Goal: Obtain resource: Download file/media

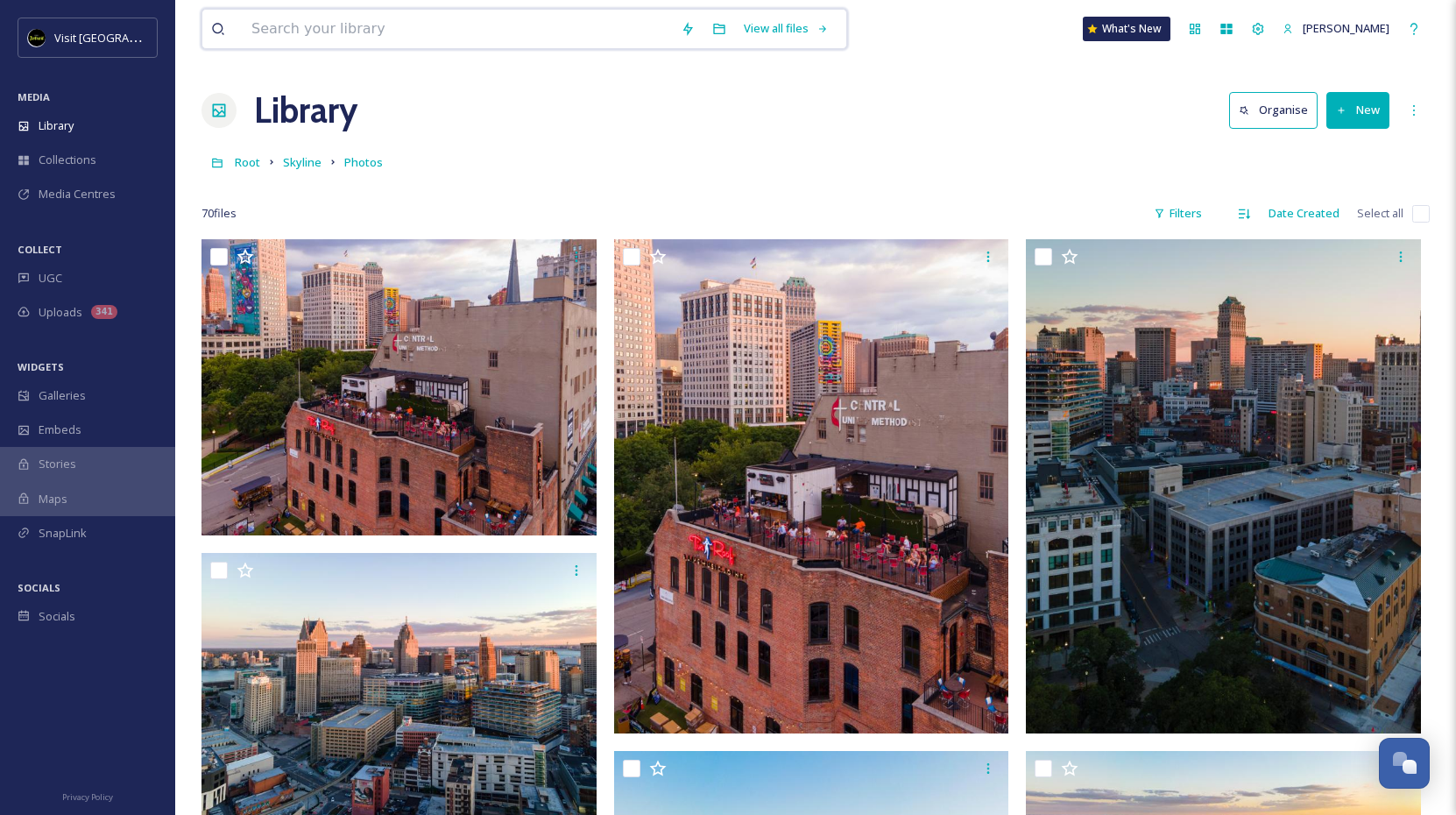
click at [535, 34] on input at bounding box center [457, 29] width 429 height 38
type input "women"
click at [771, 28] on div "Search" at bounding box center [785, 29] width 54 height 34
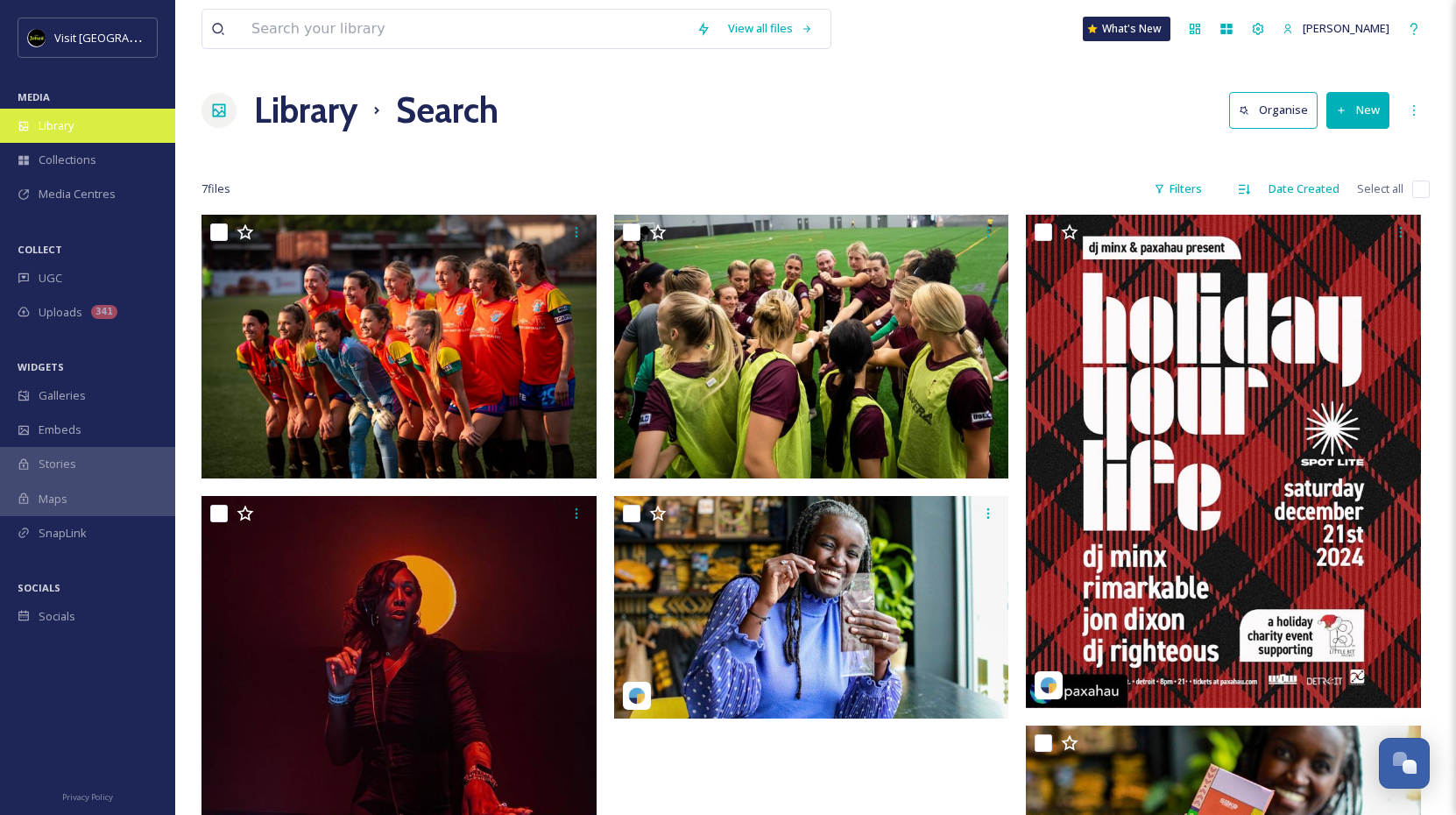
click at [80, 118] on div "Library" at bounding box center [87, 126] width 175 height 34
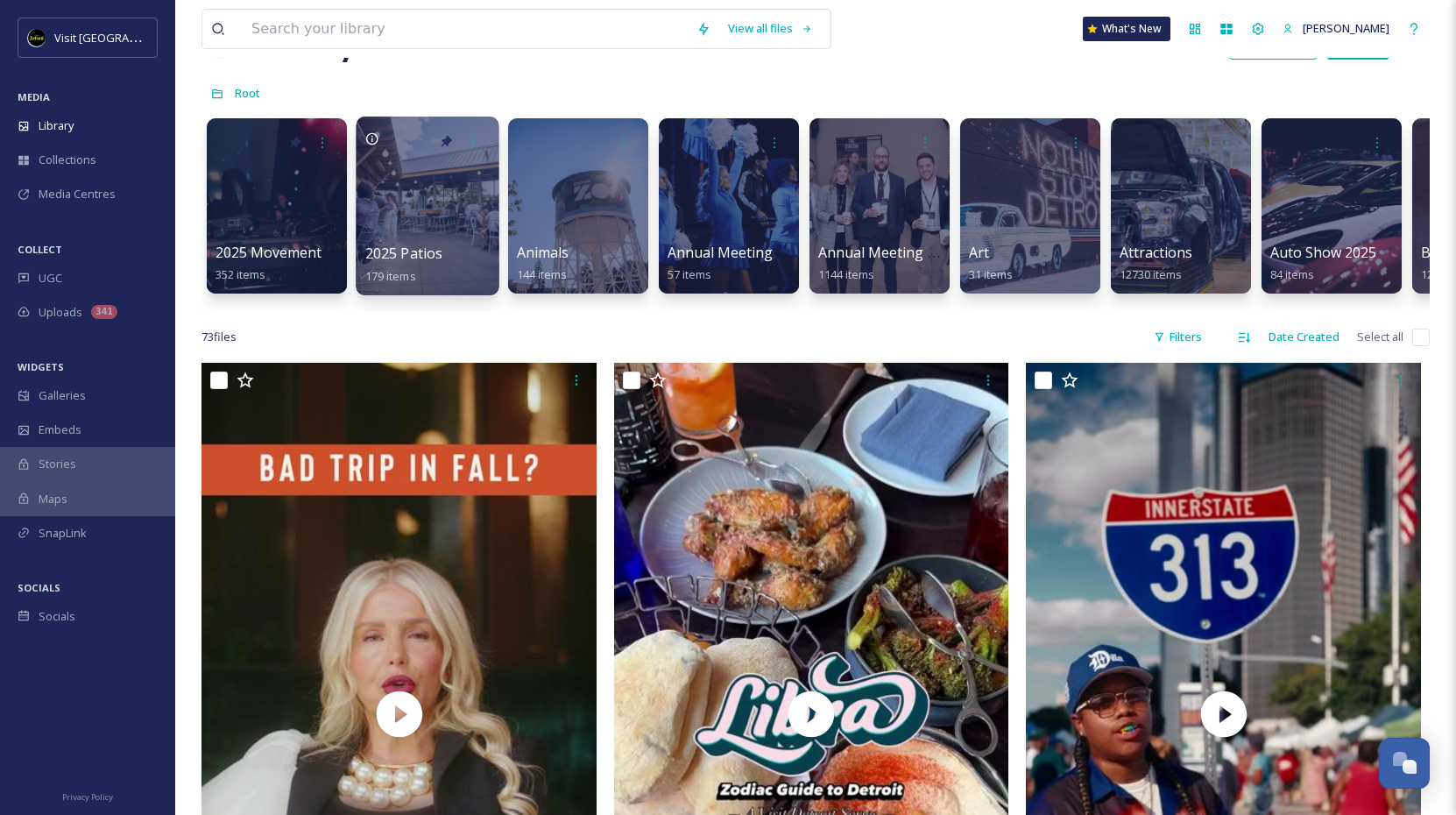
scroll to position [73, 0]
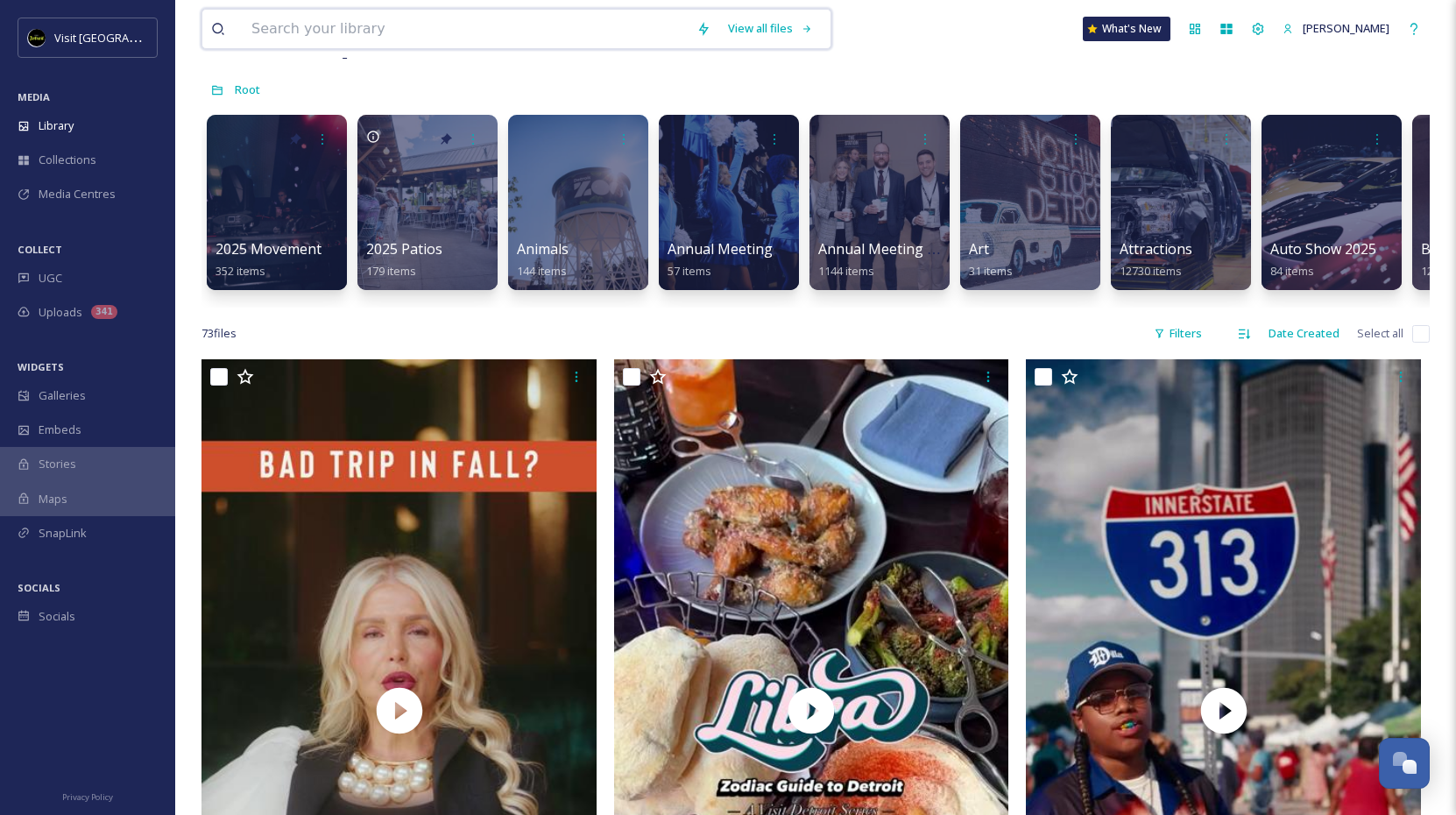
click at [426, 21] on input at bounding box center [465, 29] width 445 height 38
type input "hospitality"
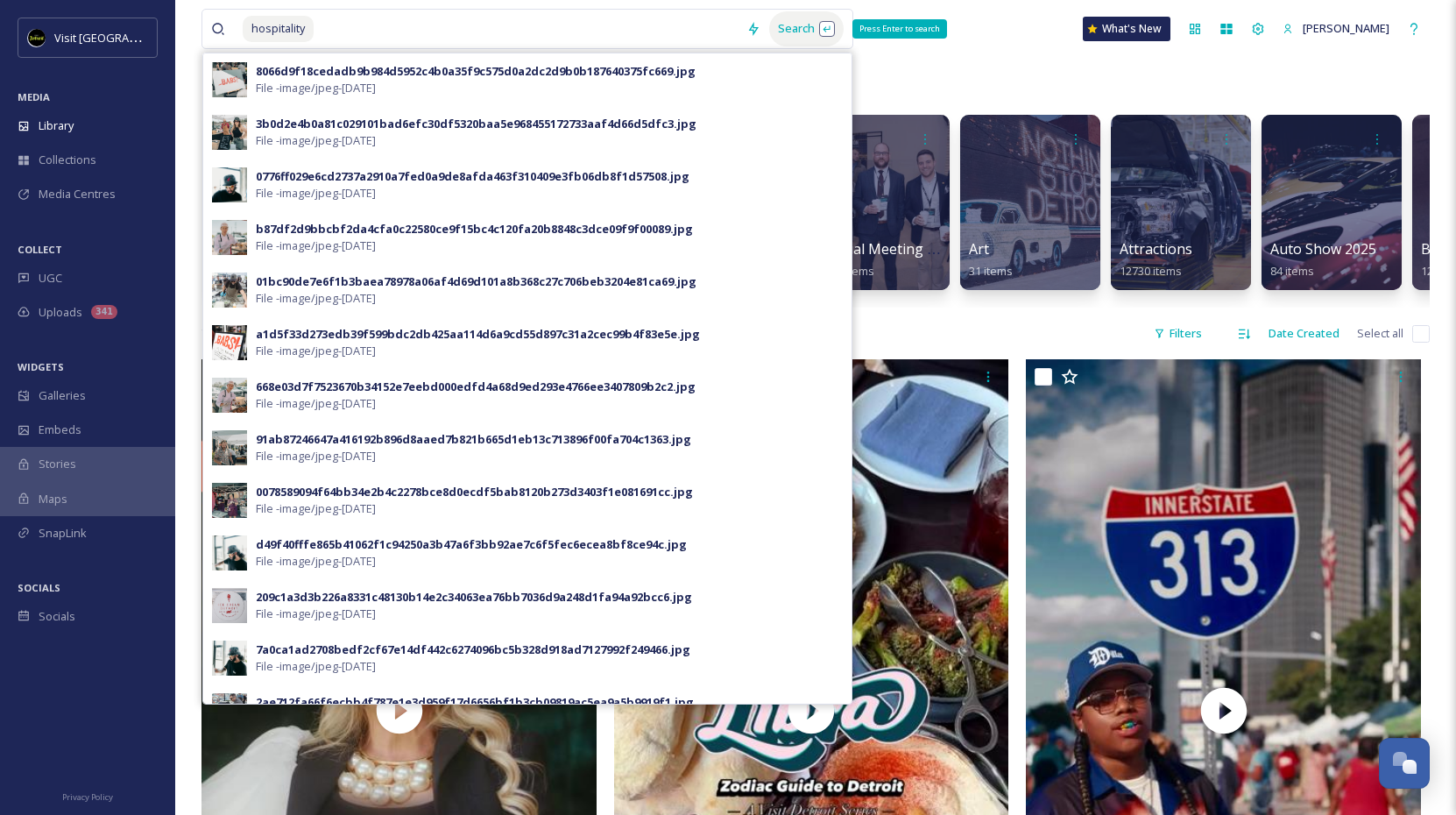
click at [785, 29] on div "Search Press Enter to search" at bounding box center [806, 29] width 75 height 34
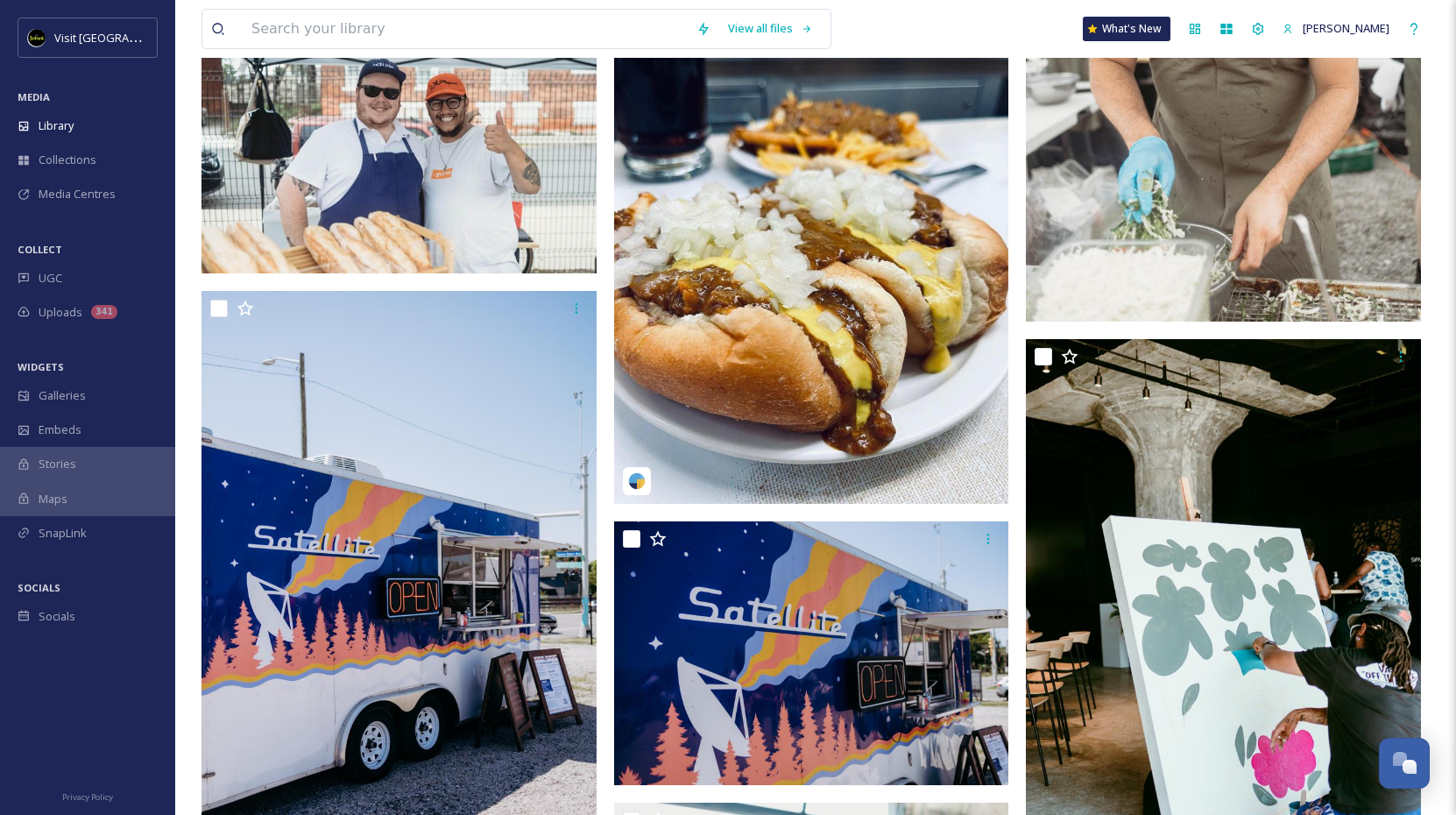
scroll to position [263, 0]
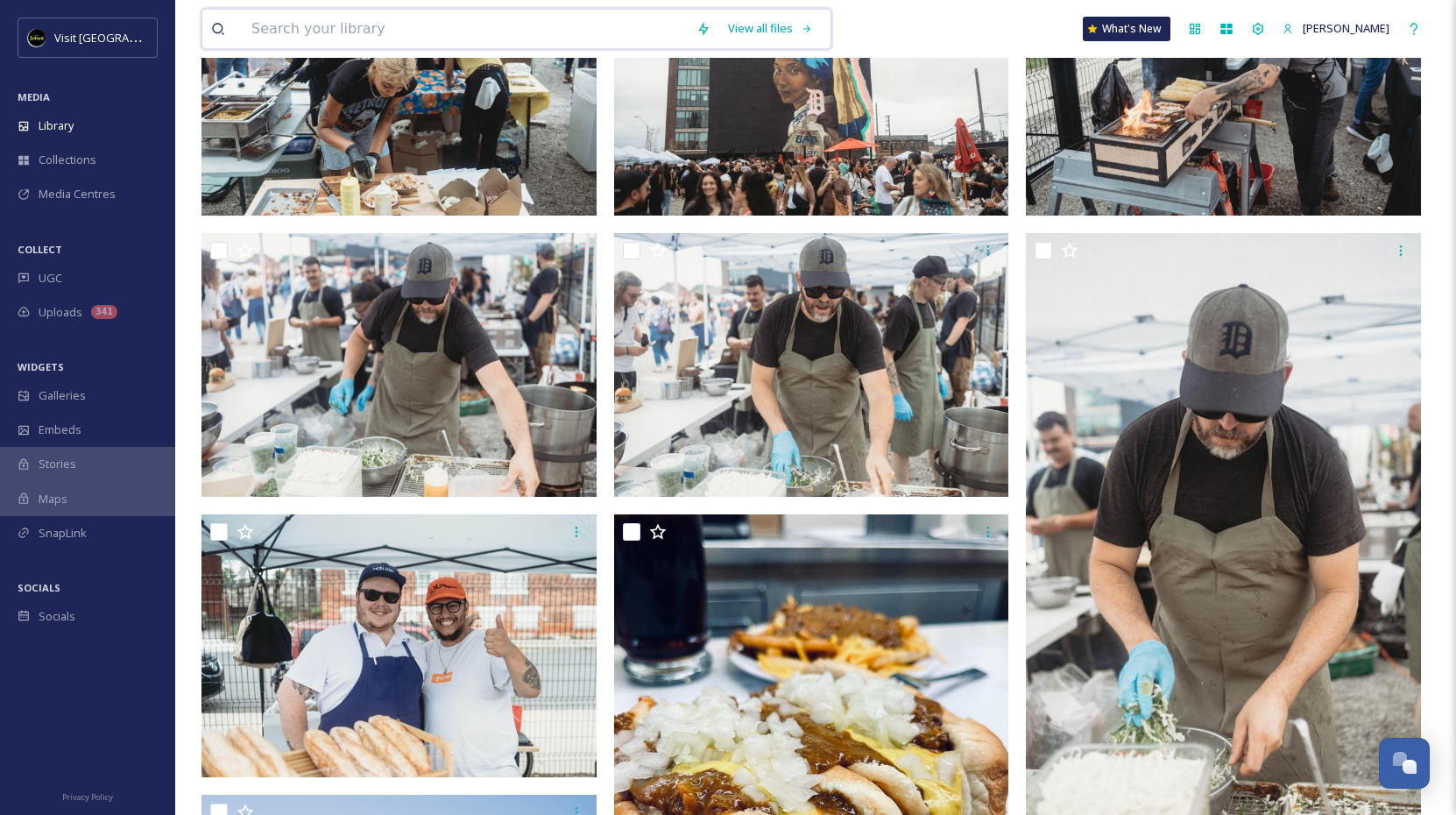
click at [450, 24] on input at bounding box center [465, 29] width 445 height 38
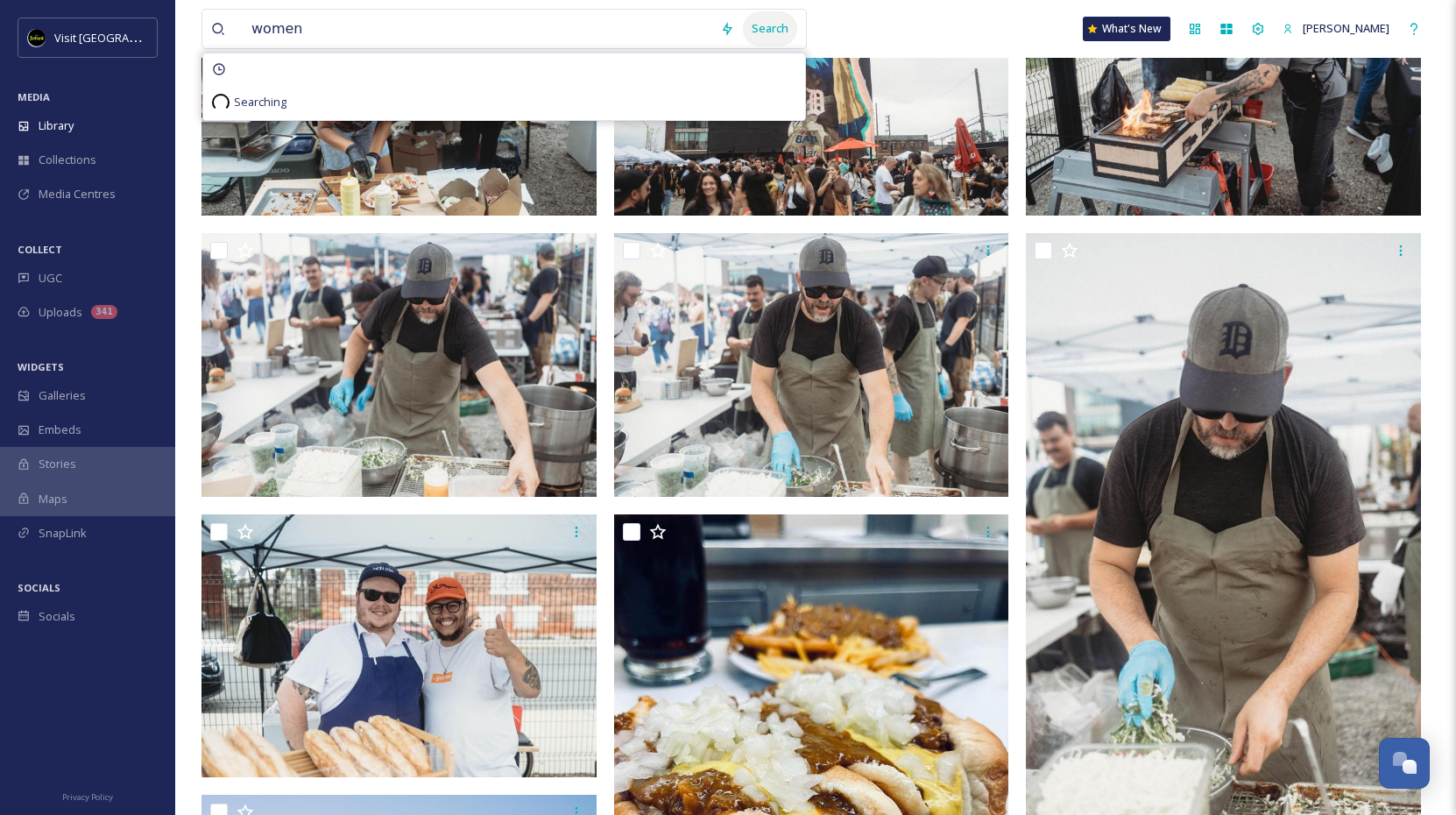
click at [743, 27] on div "Search" at bounding box center [770, 29] width 54 height 34
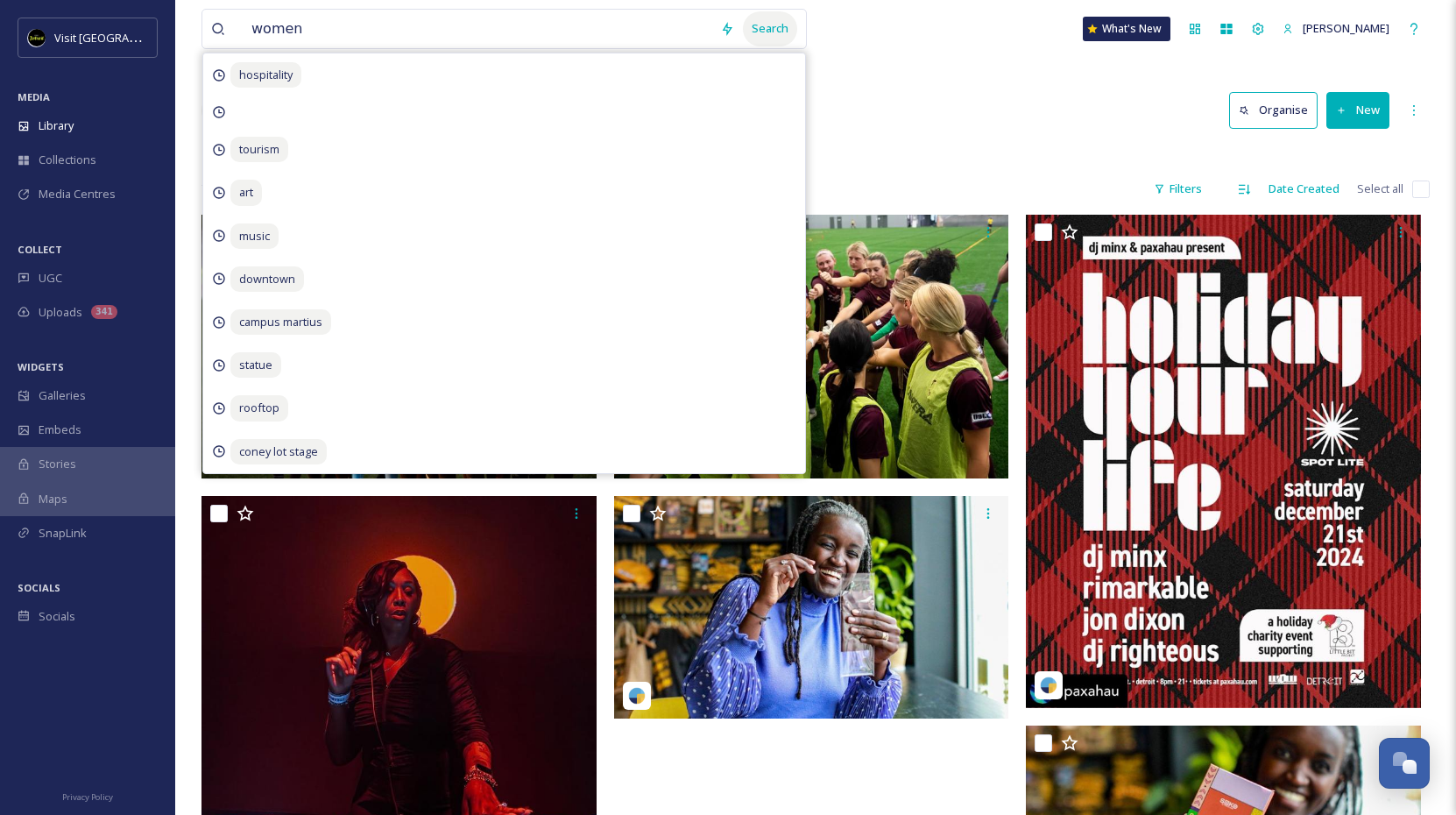
click at [743, 27] on div "Search" at bounding box center [770, 29] width 54 height 34
click at [882, 150] on div at bounding box center [816, 154] width 1229 height 17
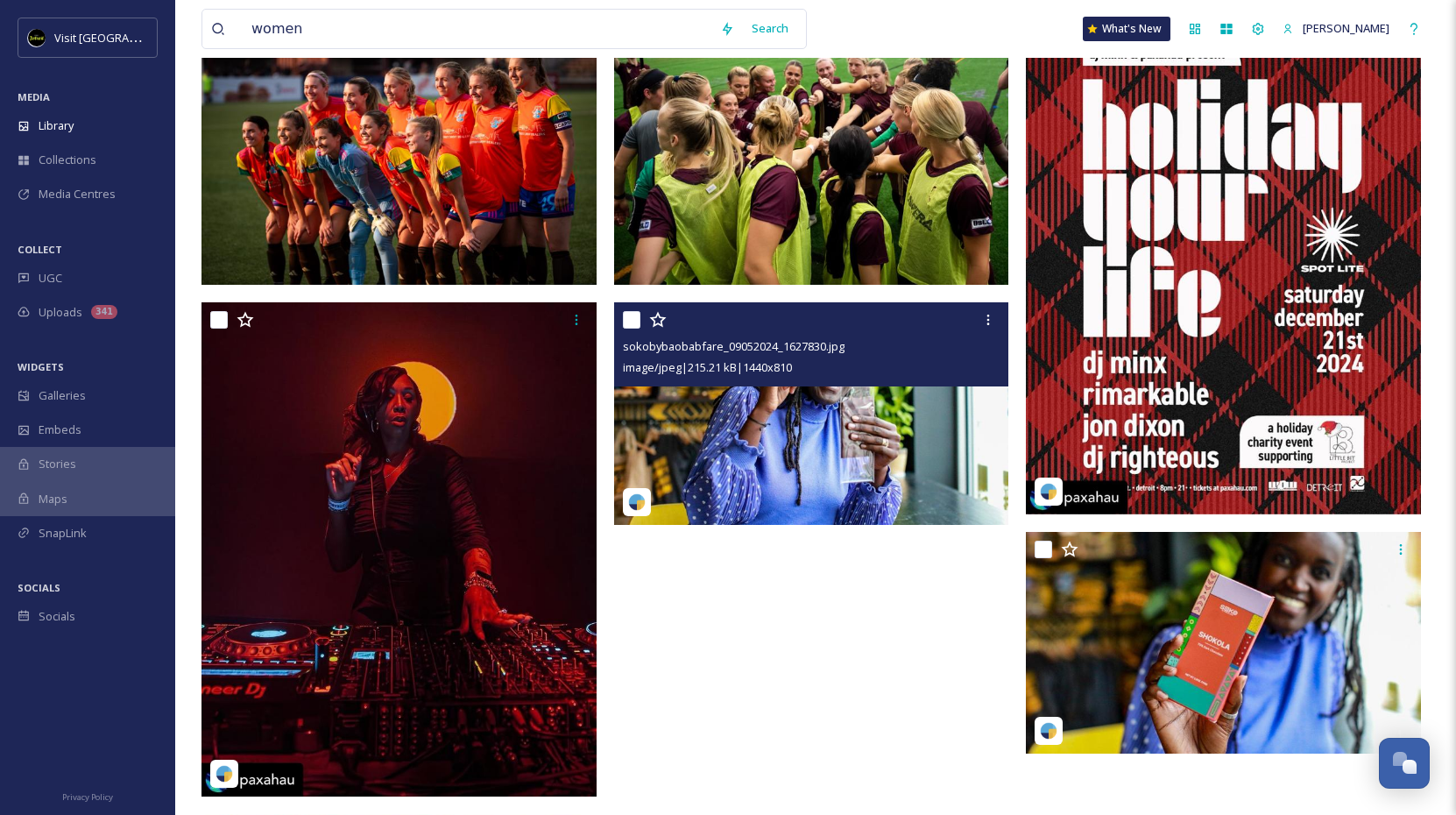
scroll to position [192, 0]
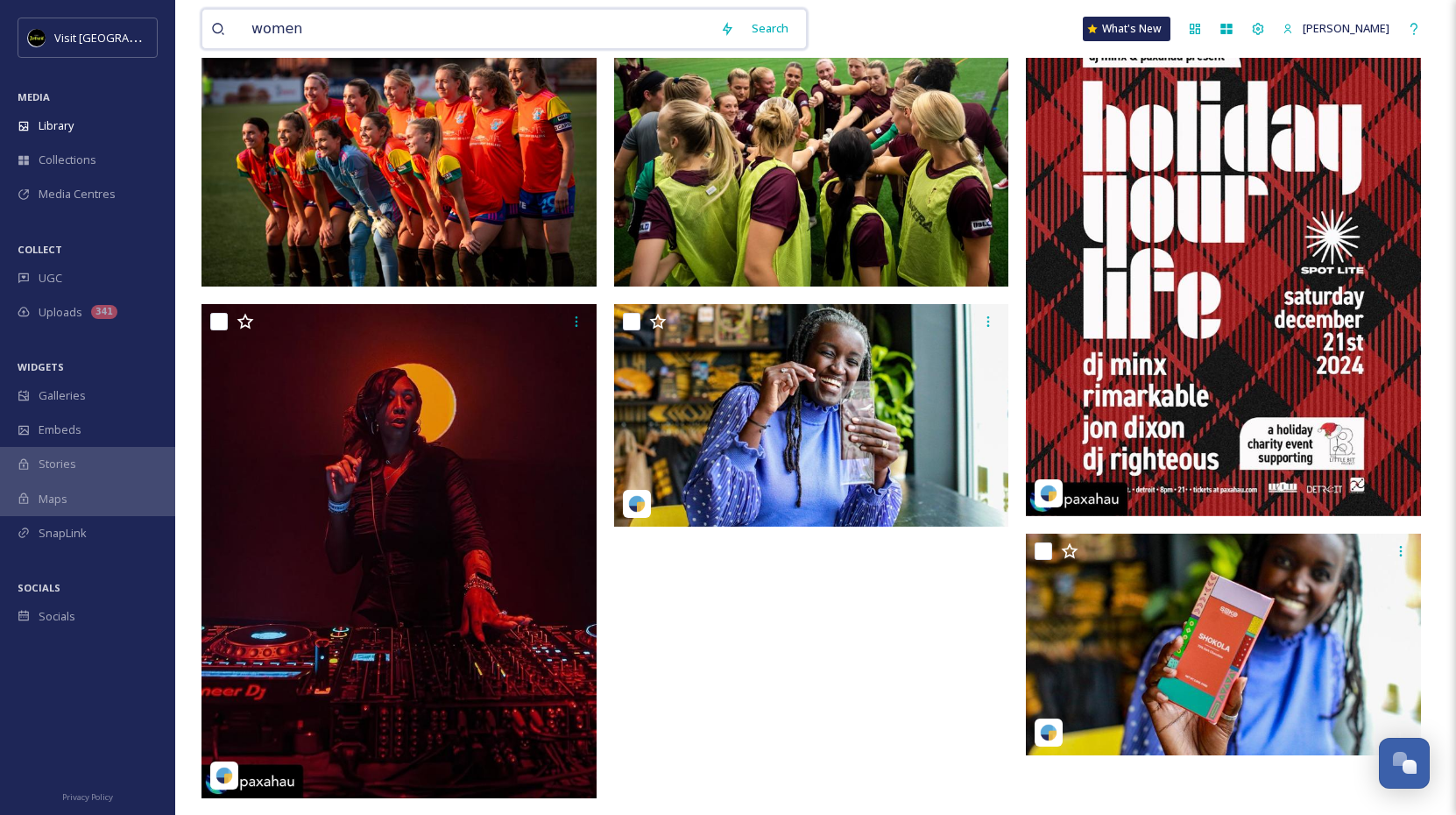
drag, startPoint x: 562, startPoint y: 26, endPoint x: 215, endPoint y: 16, distance: 347.1
click at [215, 16] on div "women" at bounding box center [461, 29] width 501 height 38
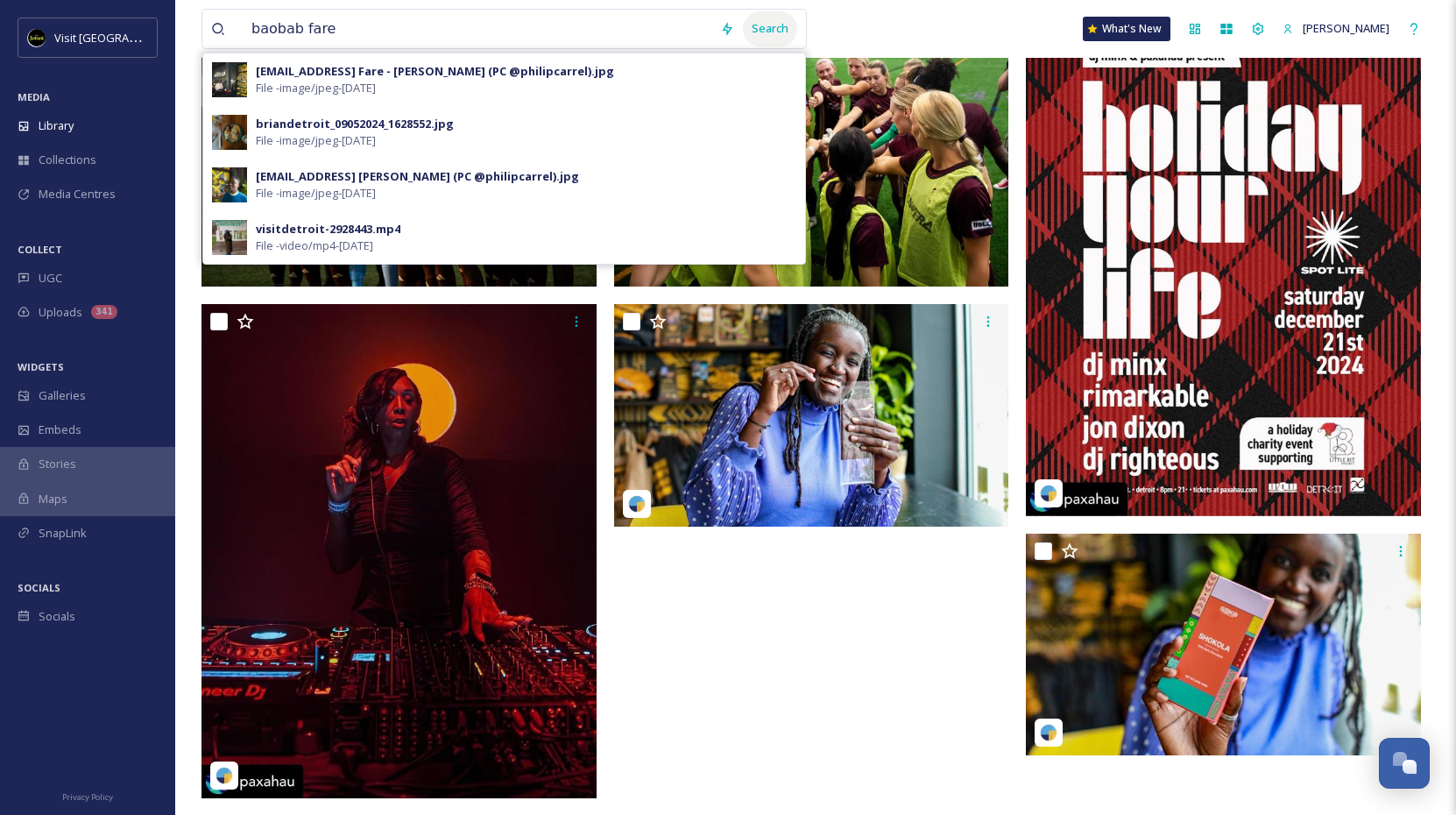
click at [767, 32] on div "Search" at bounding box center [770, 29] width 54 height 34
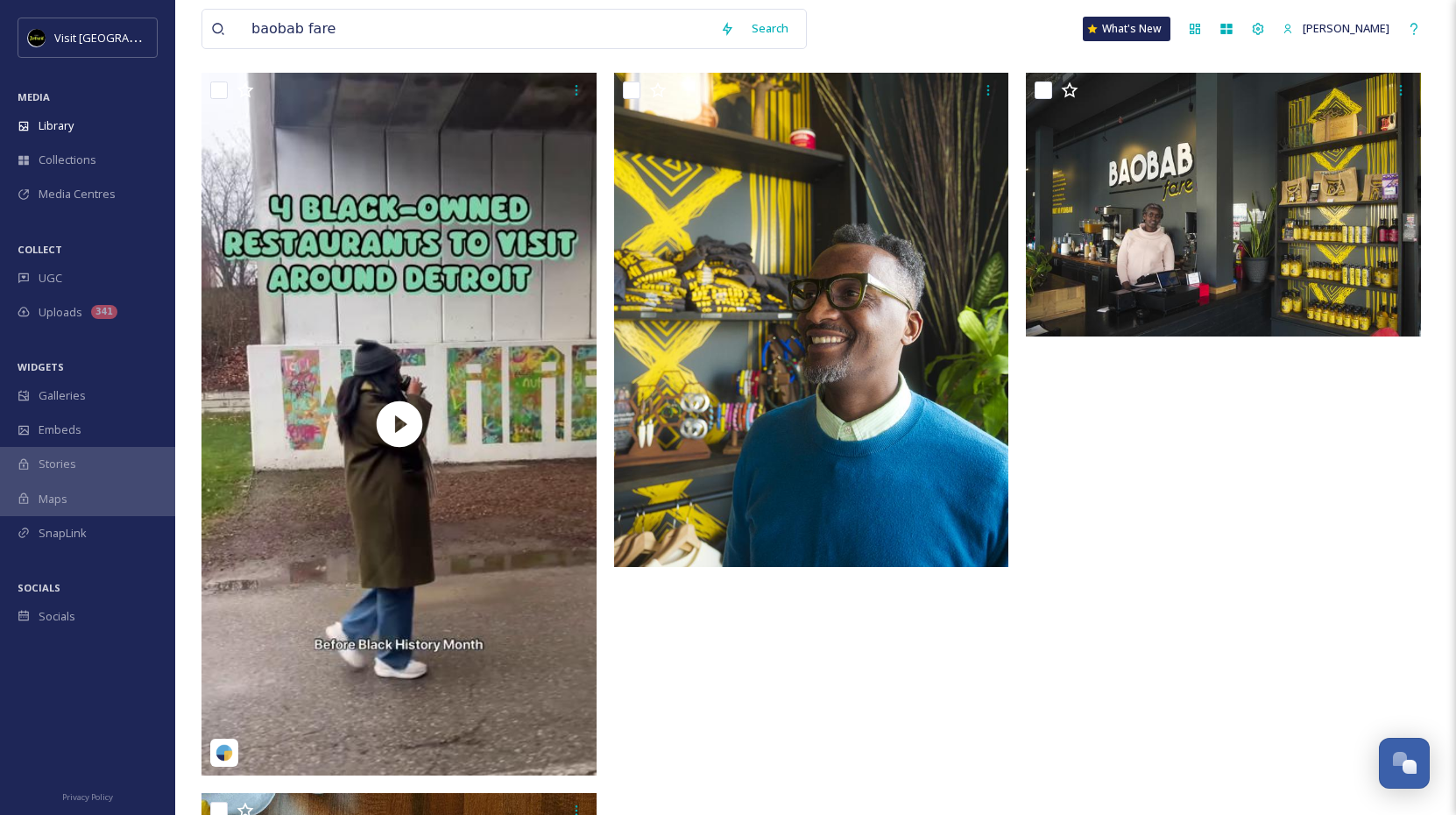
scroll to position [146, 0]
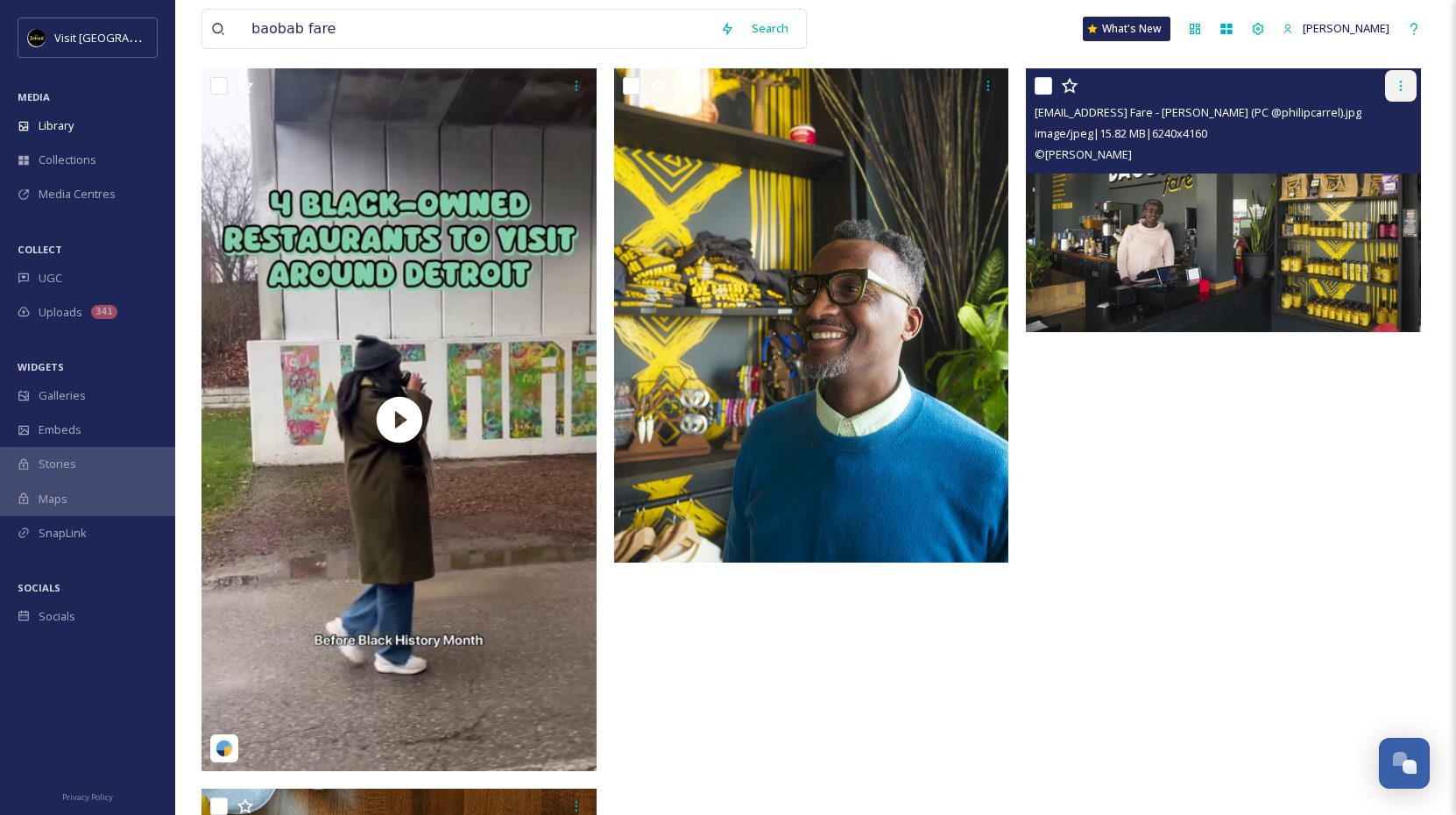
click at [1398, 93] on div at bounding box center [1401, 85] width 32 height 32
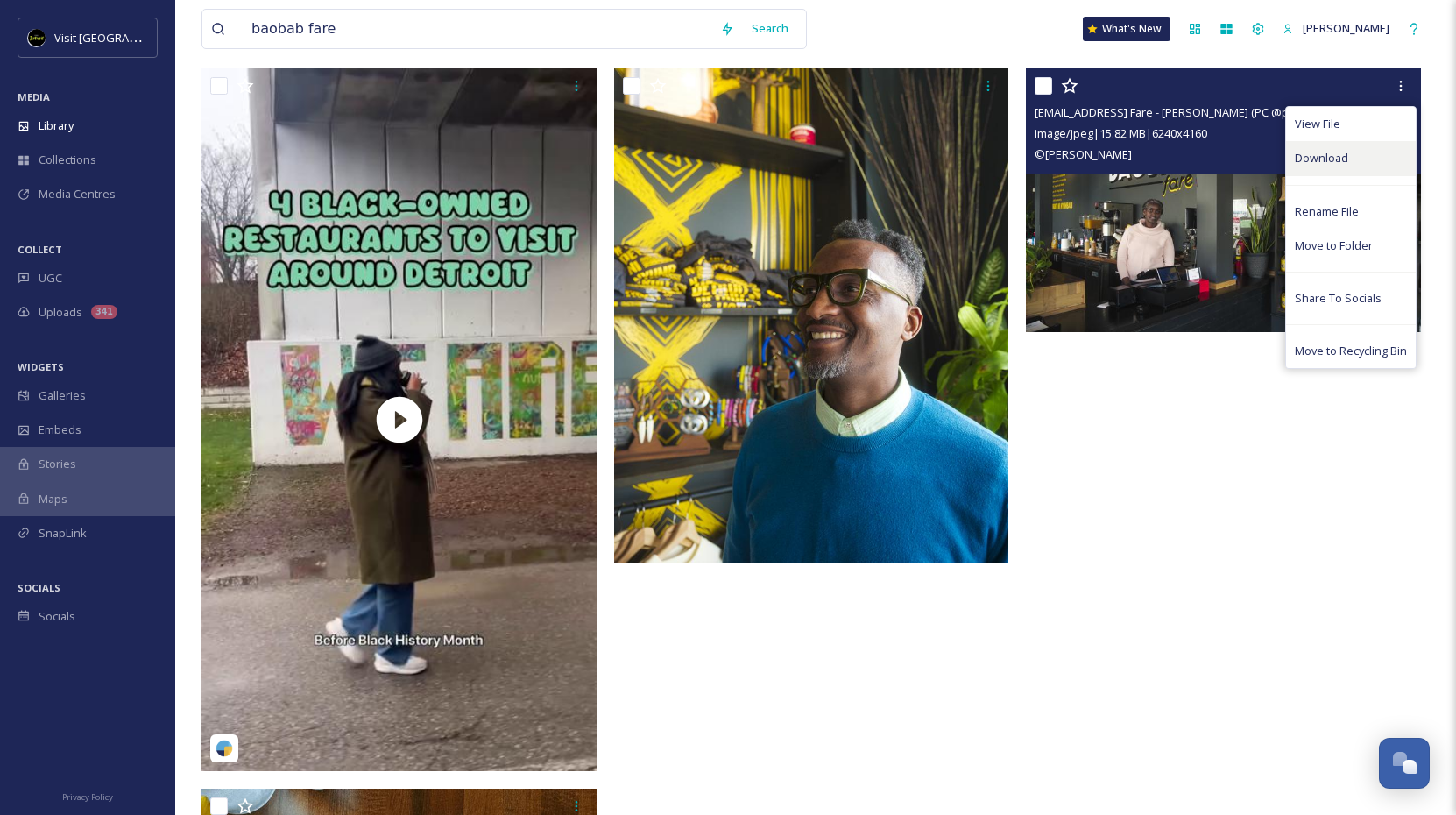
click at [1335, 152] on span "Download" at bounding box center [1321, 158] width 54 height 16
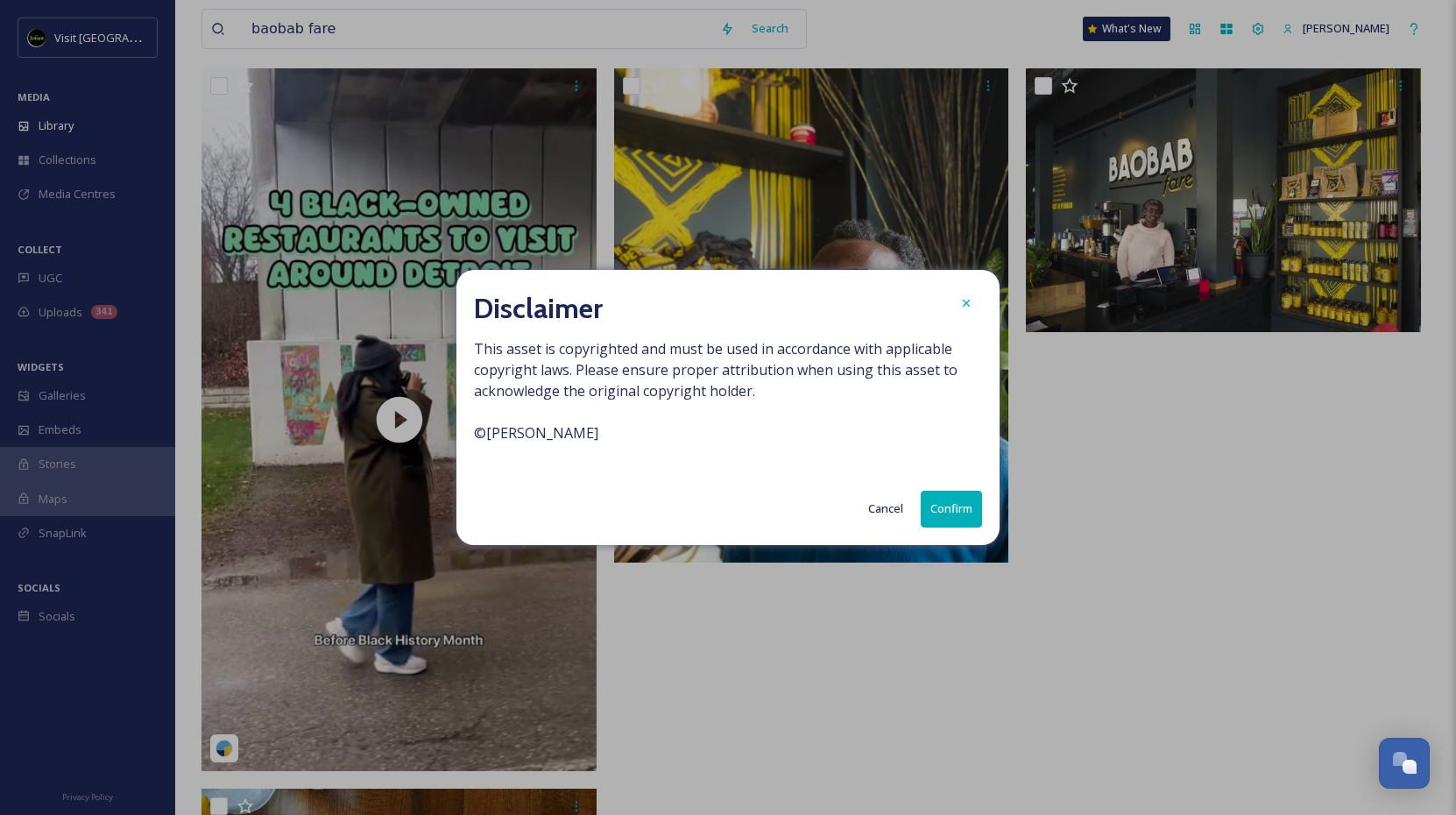
click at [946, 507] on button "Confirm" at bounding box center [952, 509] width 61 height 36
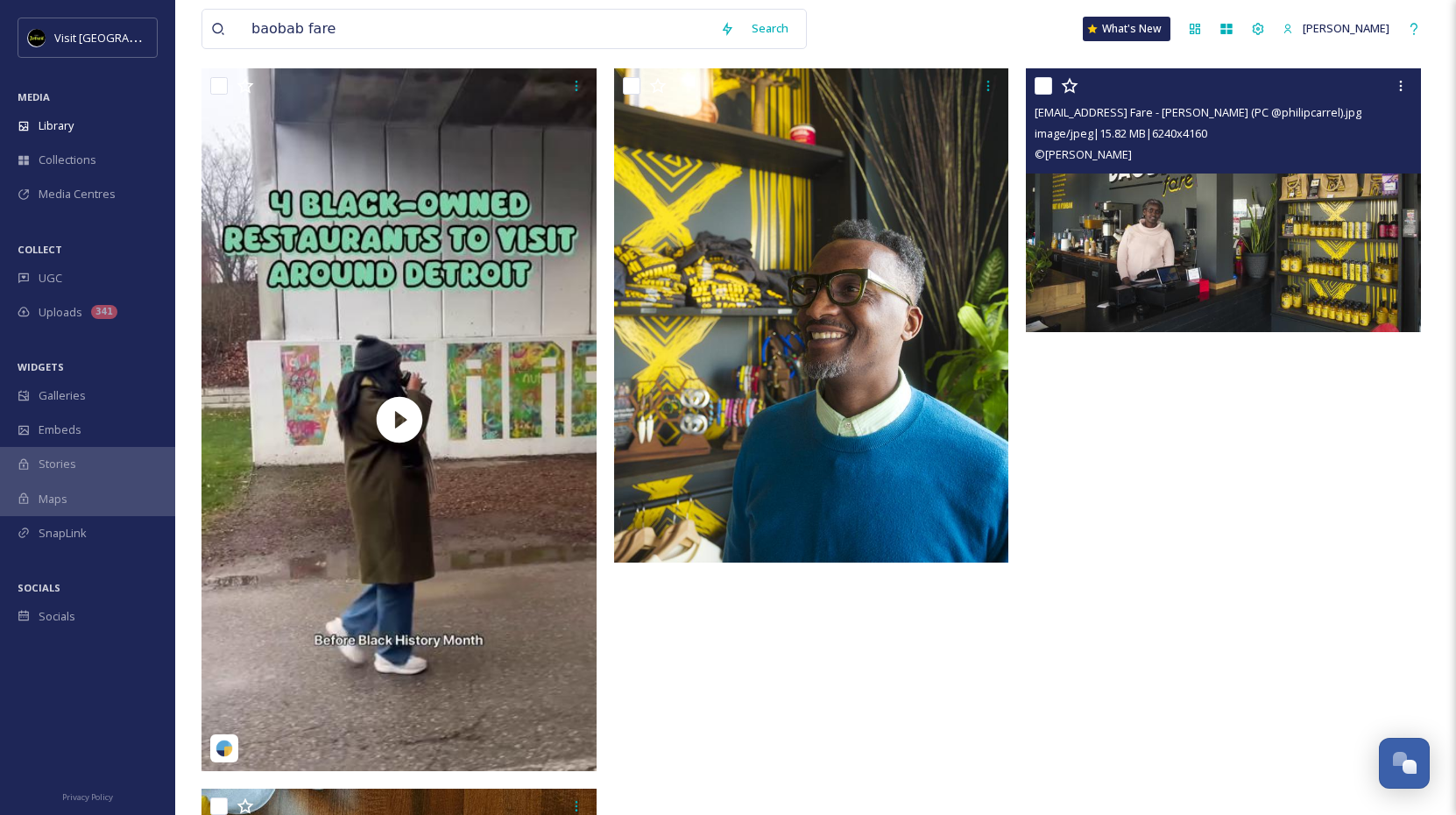
click at [1167, 250] on img at bounding box center [1224, 201] width 396 height 264
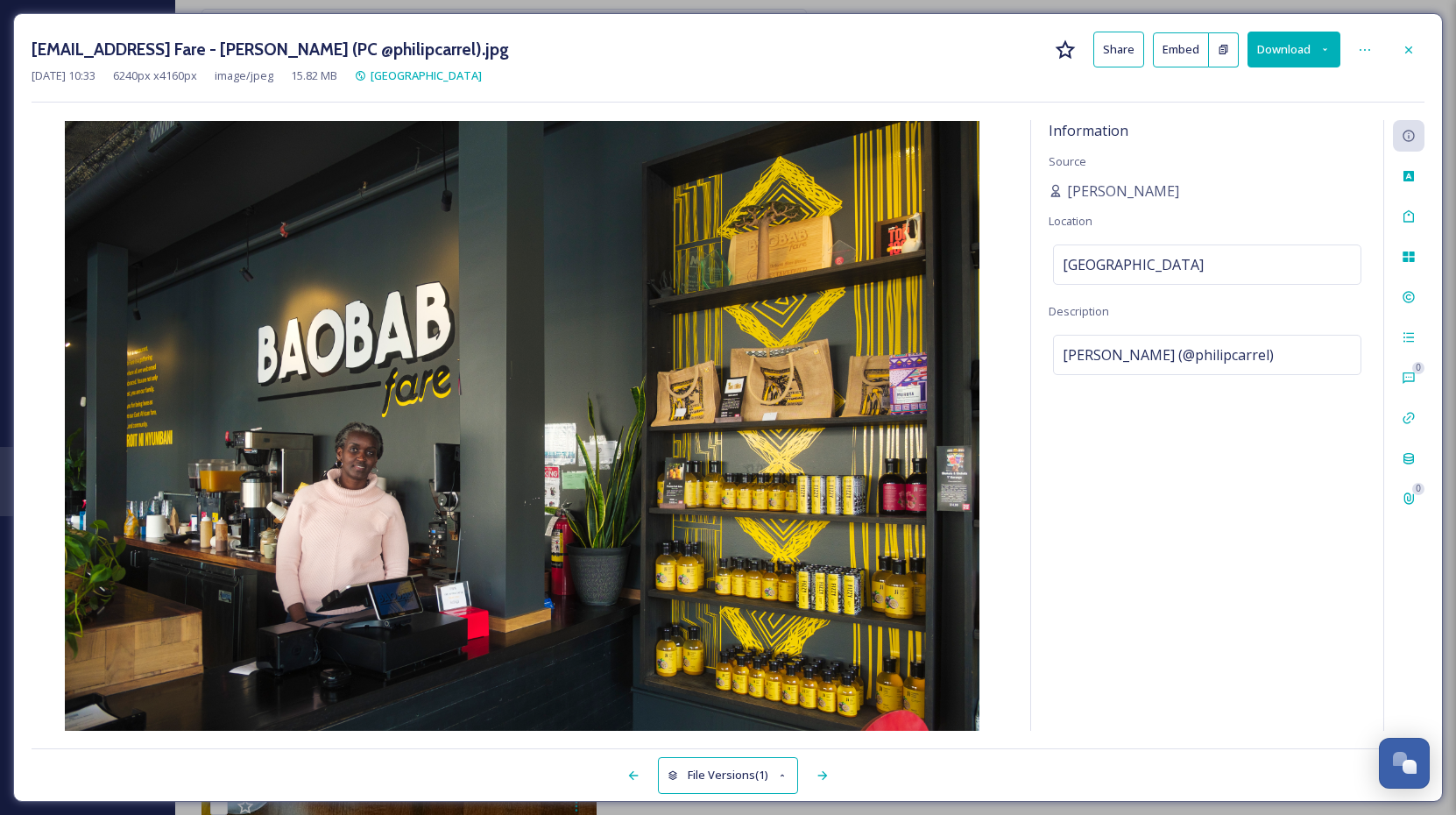
click at [1017, 121] on div "Information Source [PERSON_NAME] Location [GEOGRAPHIC_DATA] Description [PERSON…" at bounding box center [728, 425] width 1393 height 611
click at [1408, 44] on icon at bounding box center [1408, 50] width 14 height 14
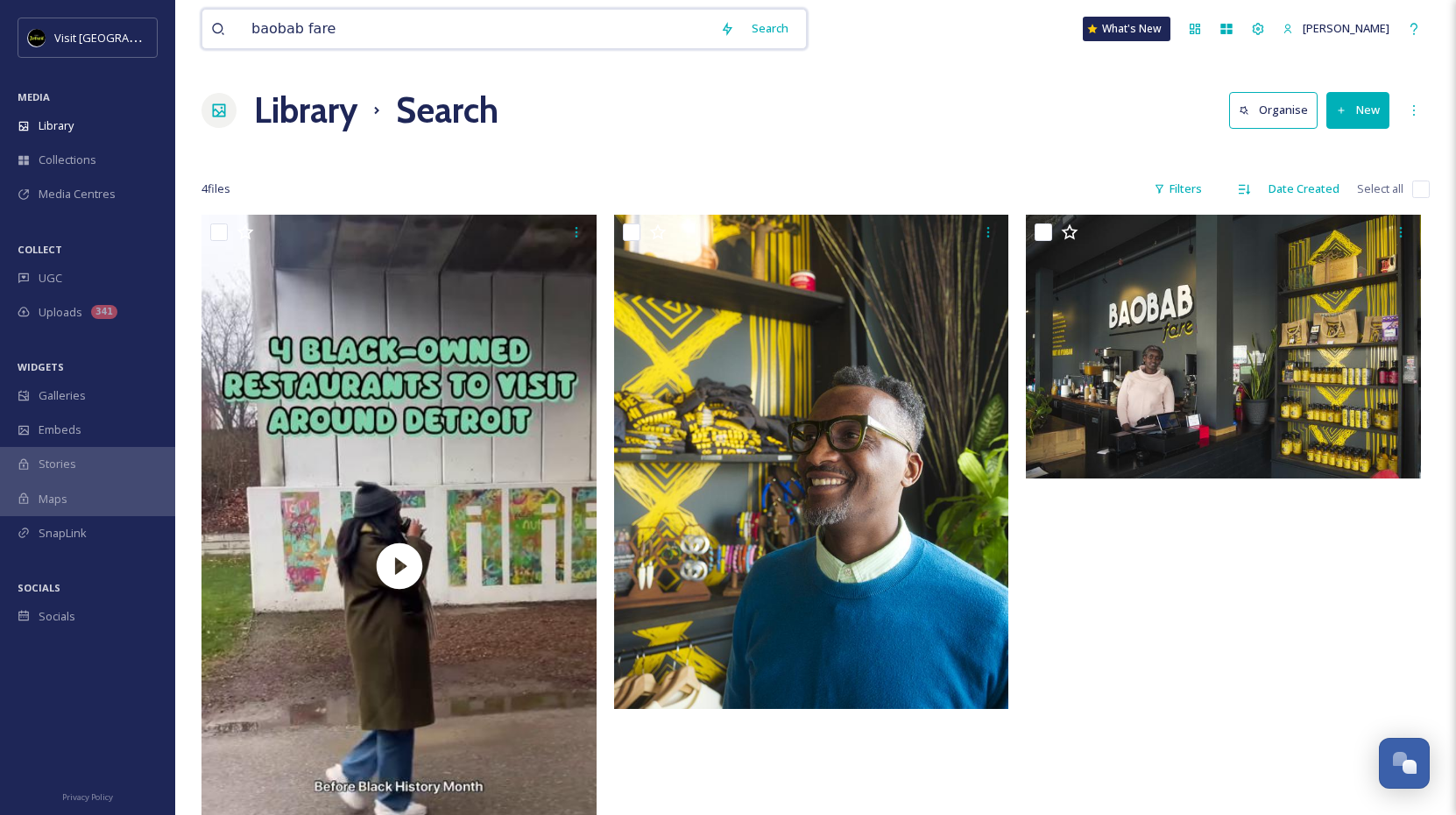
drag, startPoint x: 339, startPoint y: 34, endPoint x: 215, endPoint y: 27, distance: 124.2
click at [215, 26] on div "baobab fare" at bounding box center [461, 29] width 501 height 38
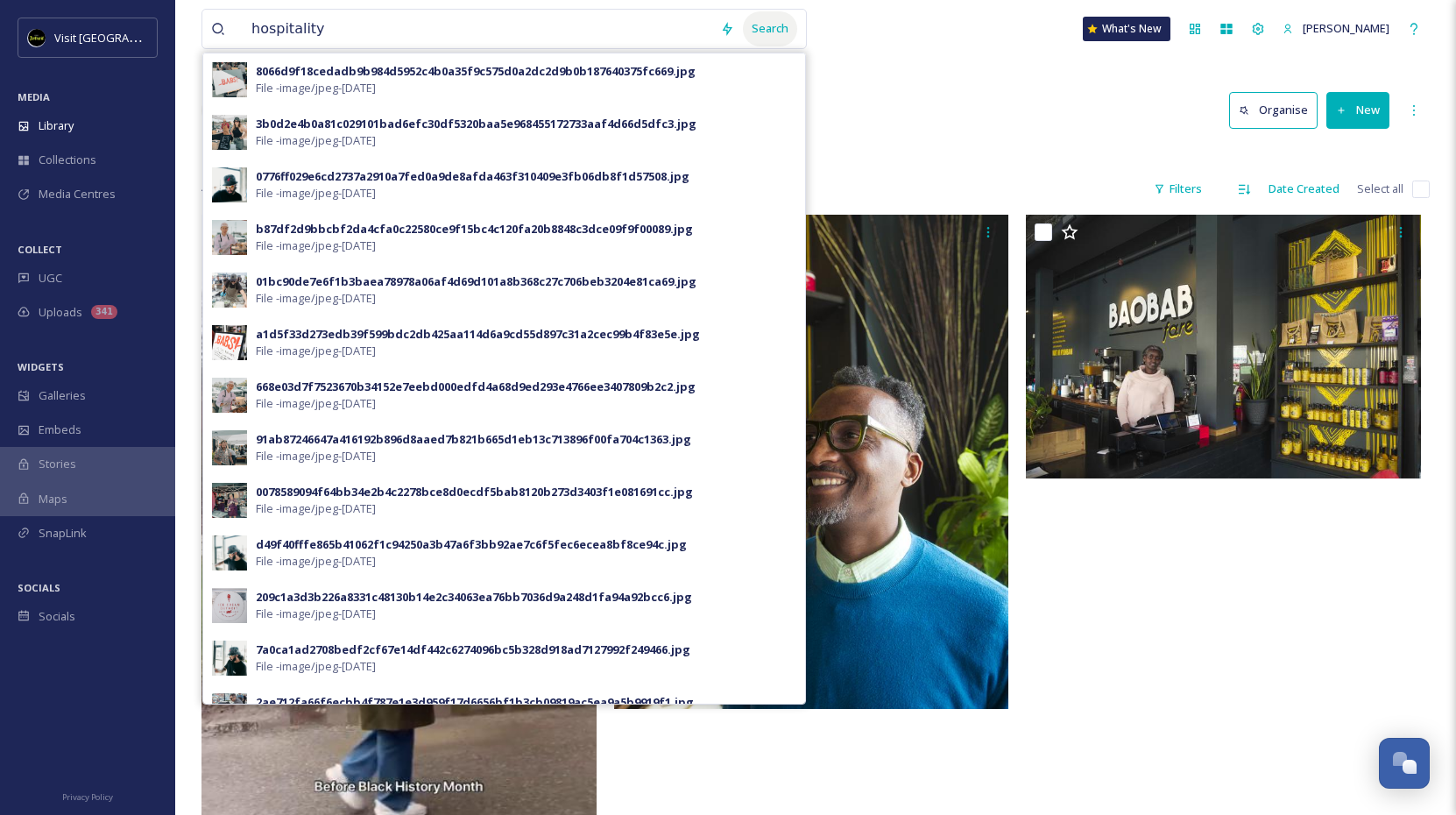
click at [766, 24] on div "Search" at bounding box center [770, 29] width 54 height 34
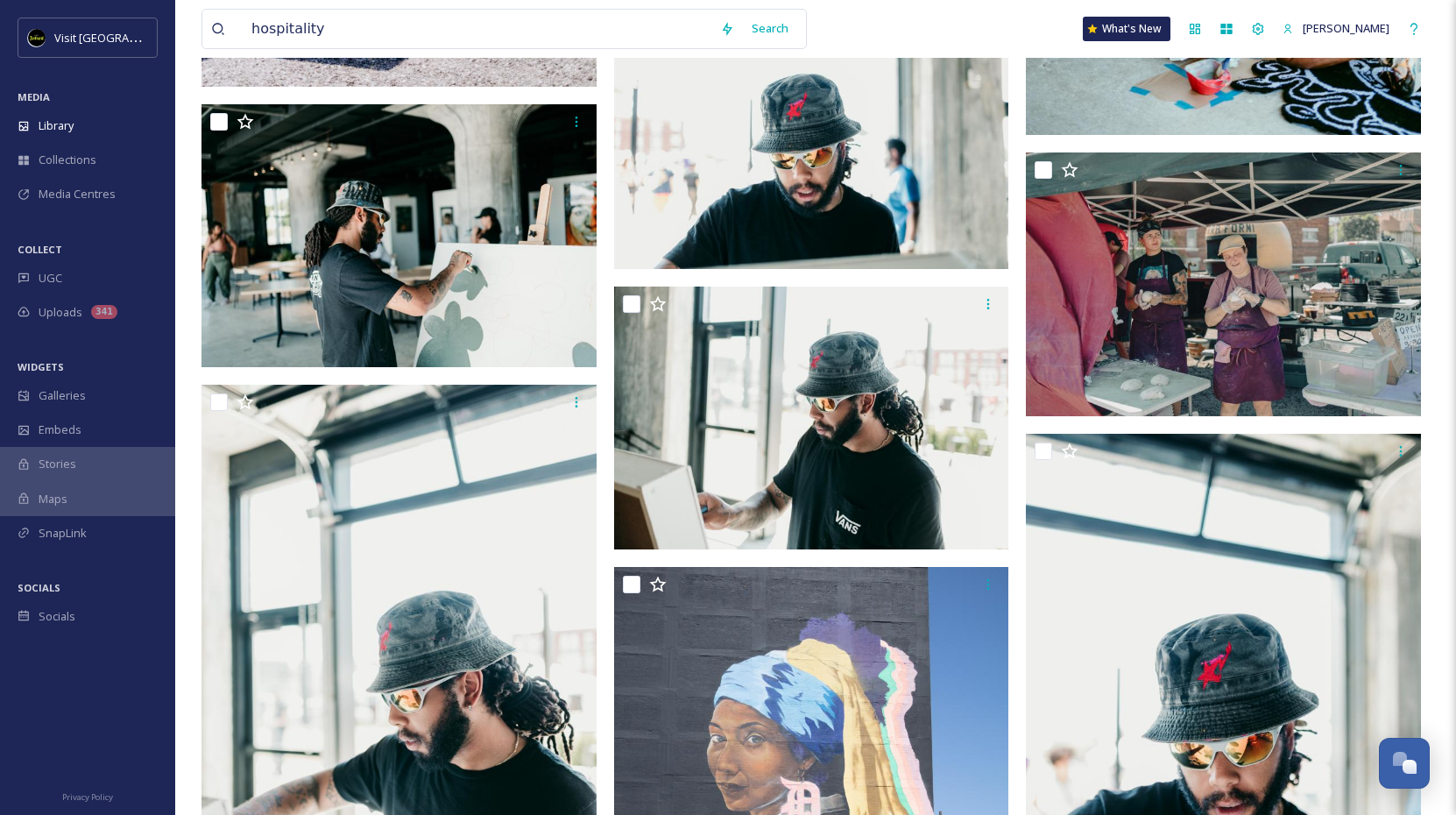
scroll to position [1566, 0]
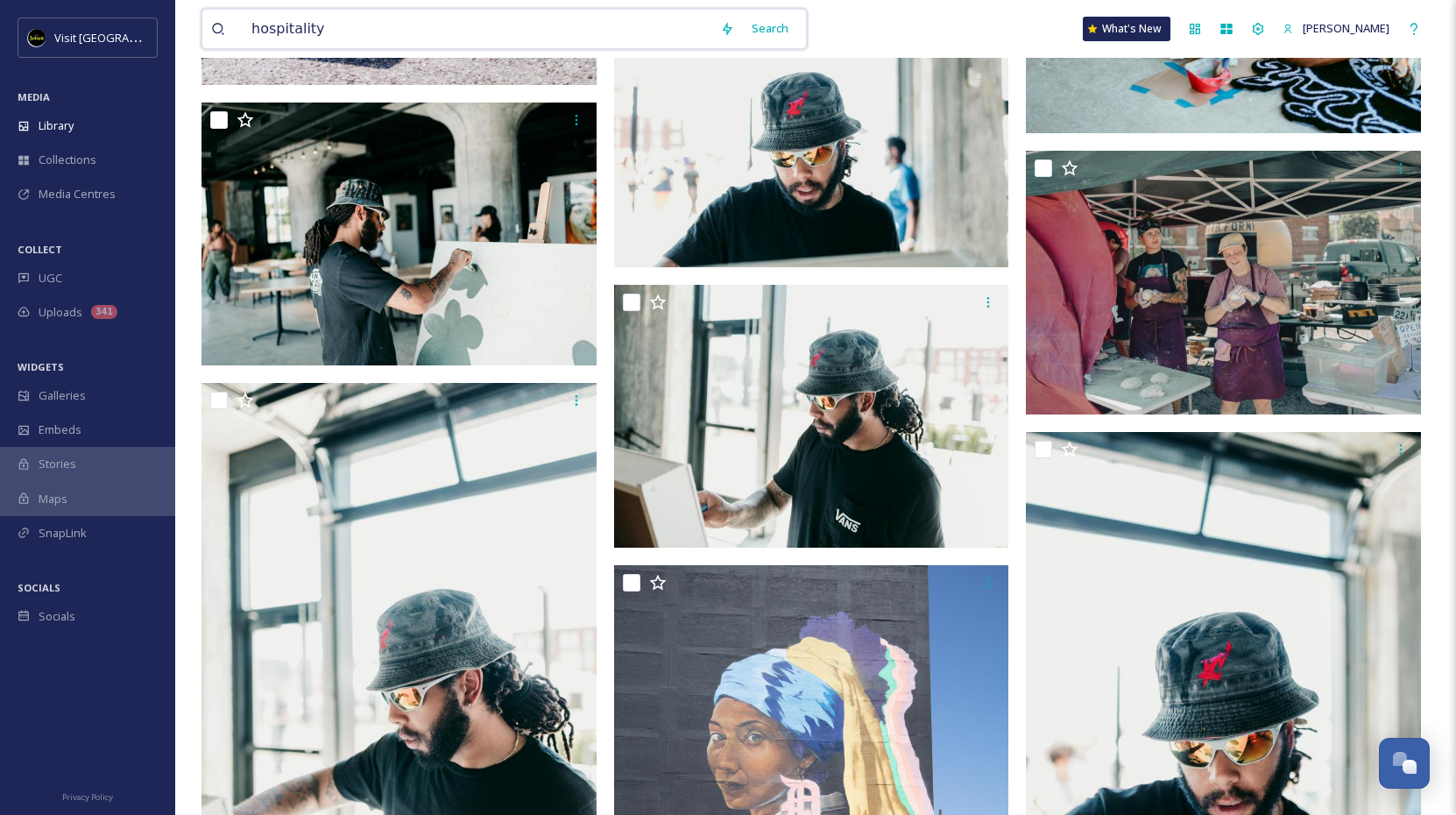
drag, startPoint x: 371, startPoint y: 28, endPoint x: 183, endPoint y: 16, distance: 188.4
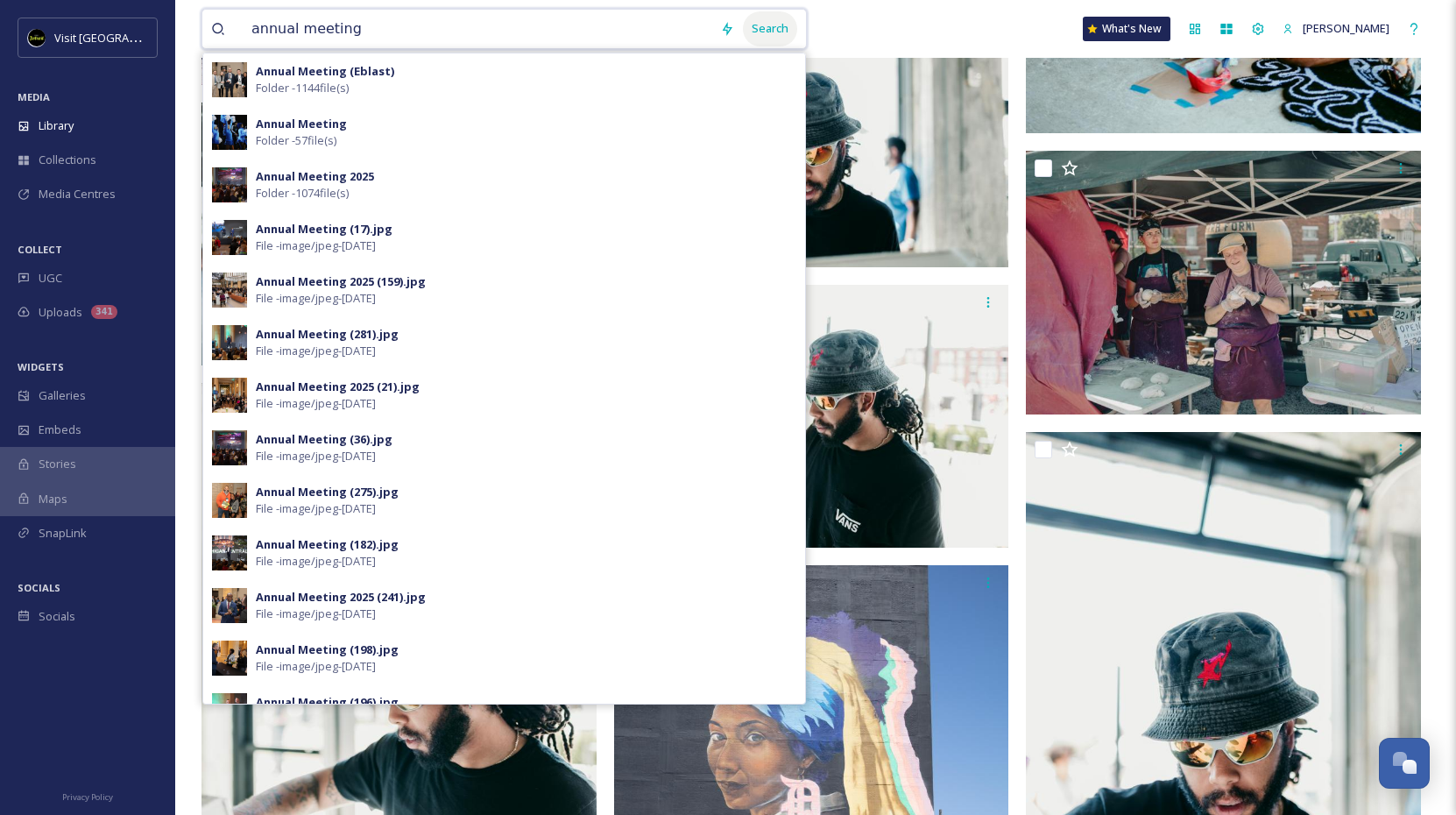
type input "annual meeting"
click at [763, 31] on div "Search" at bounding box center [770, 29] width 54 height 34
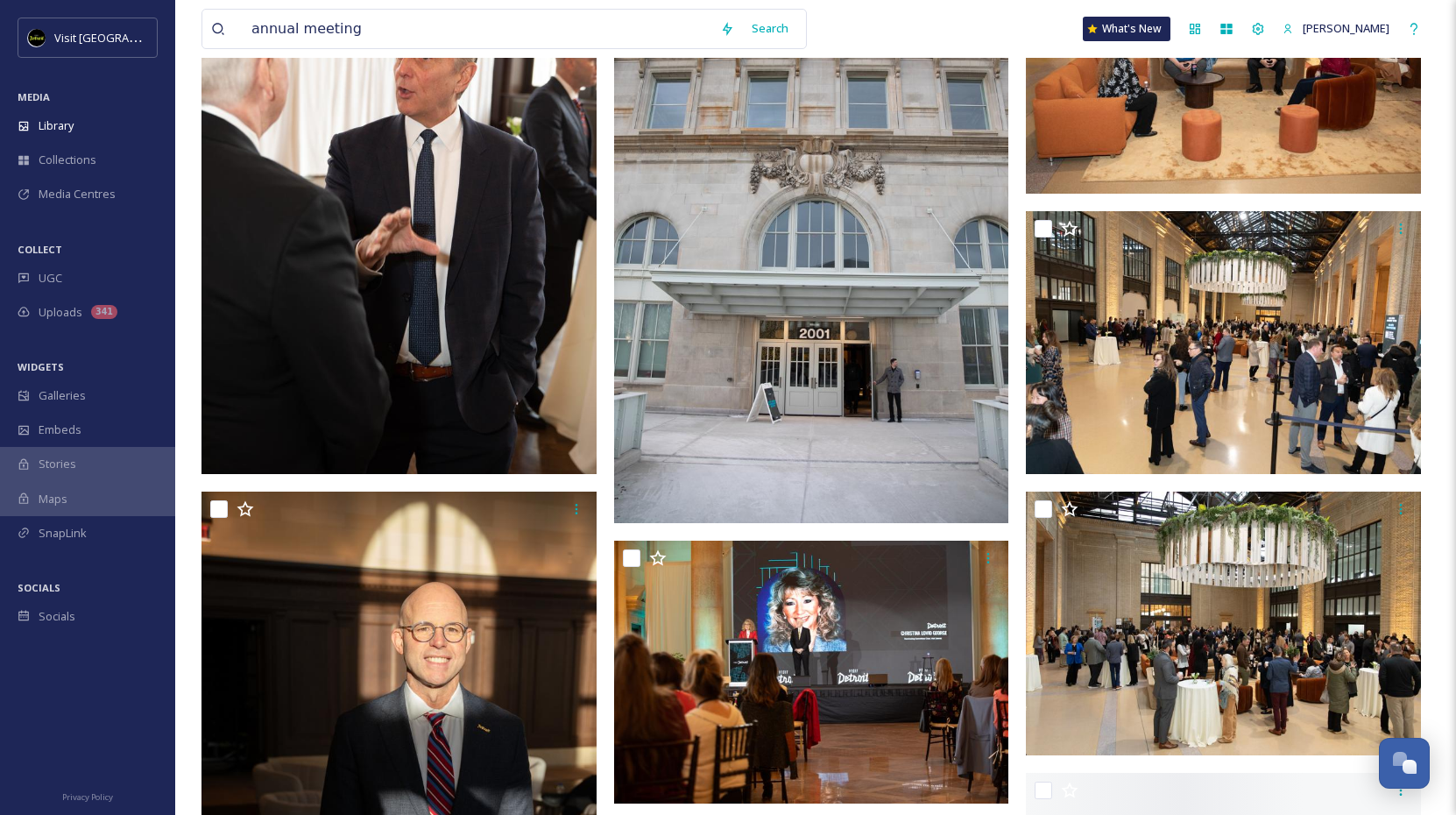
scroll to position [13468, 0]
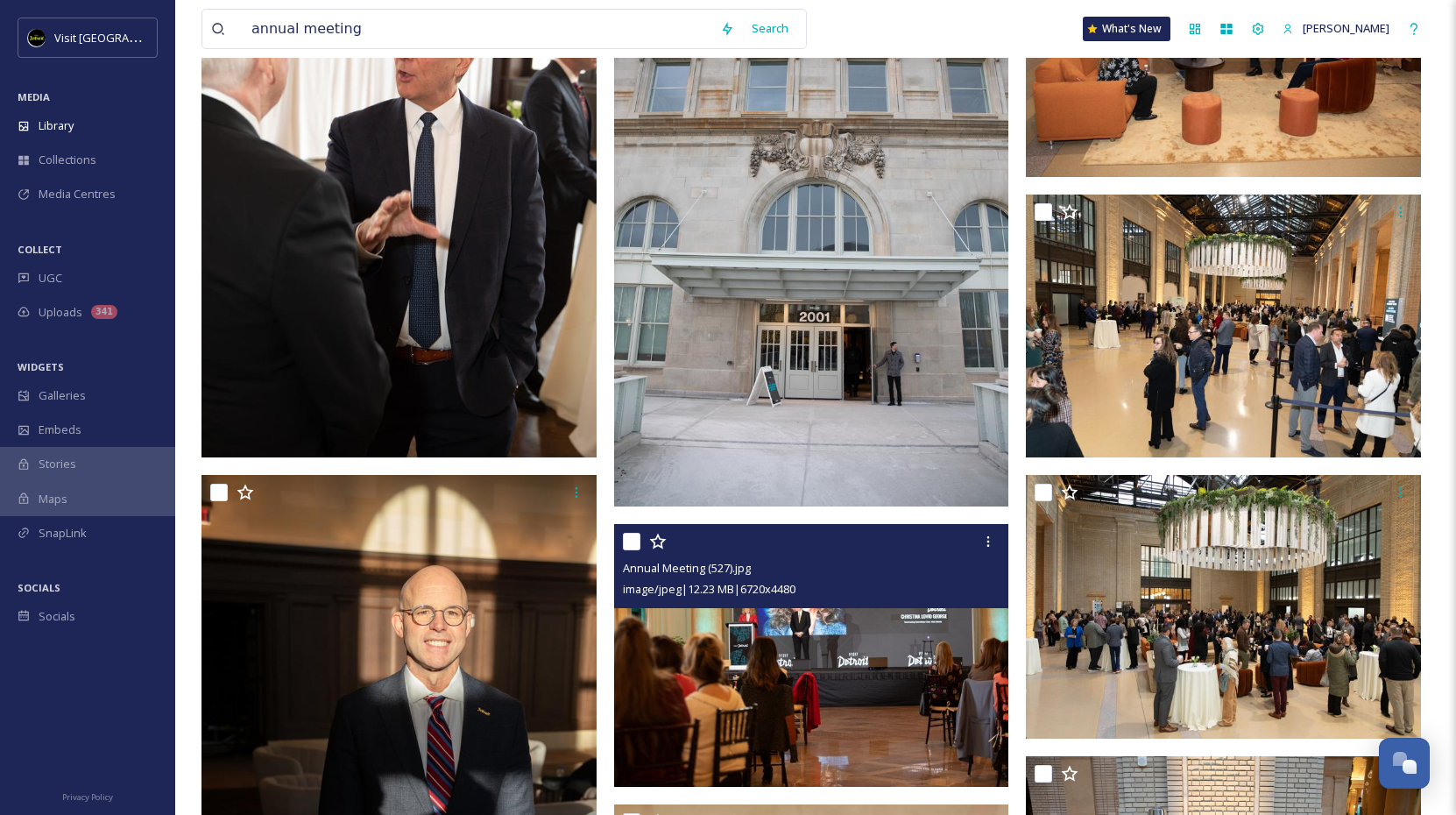
click at [866, 651] on img at bounding box center [812, 655] width 396 height 264
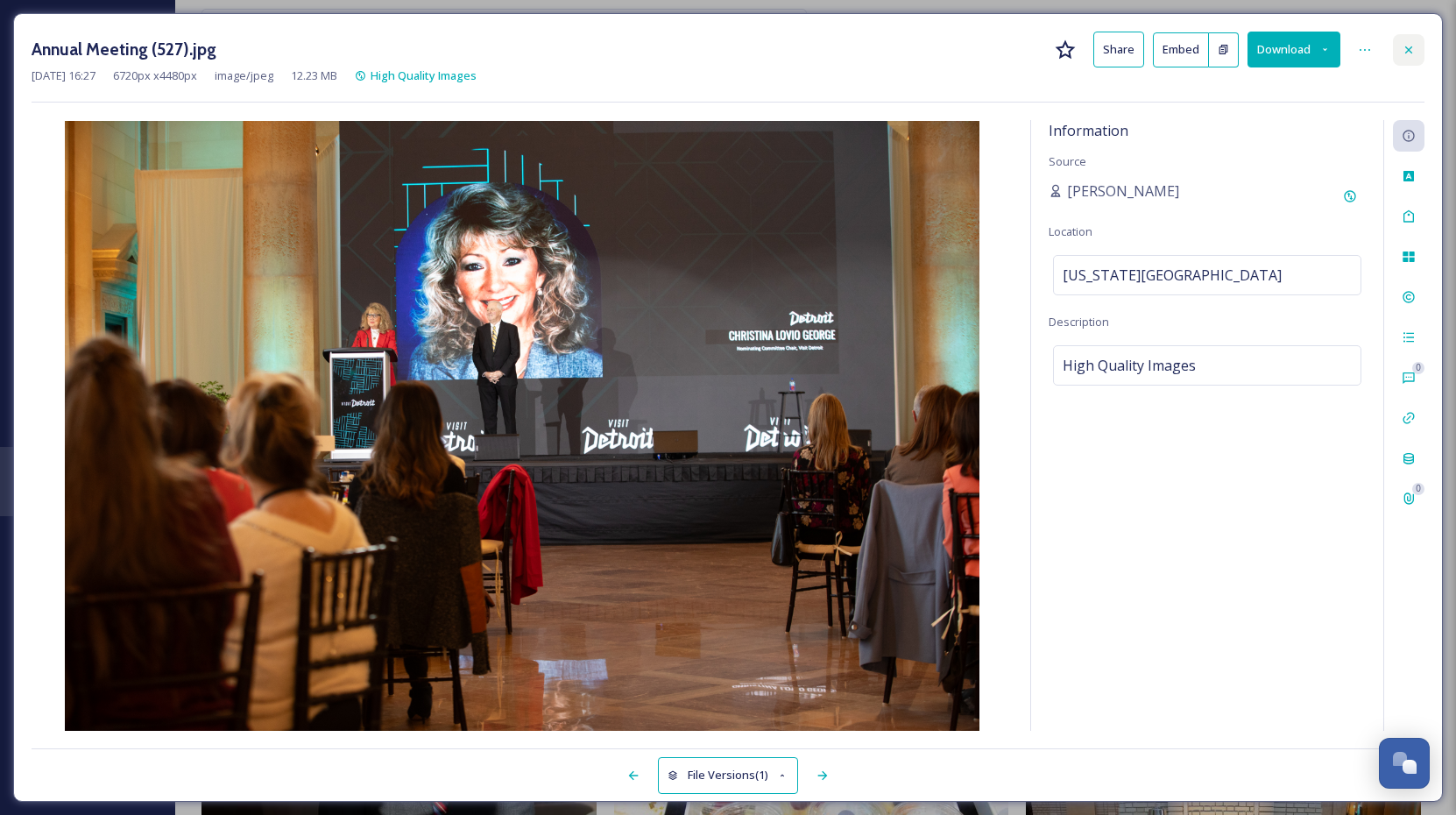
click at [1411, 48] on icon at bounding box center [1408, 50] width 14 height 14
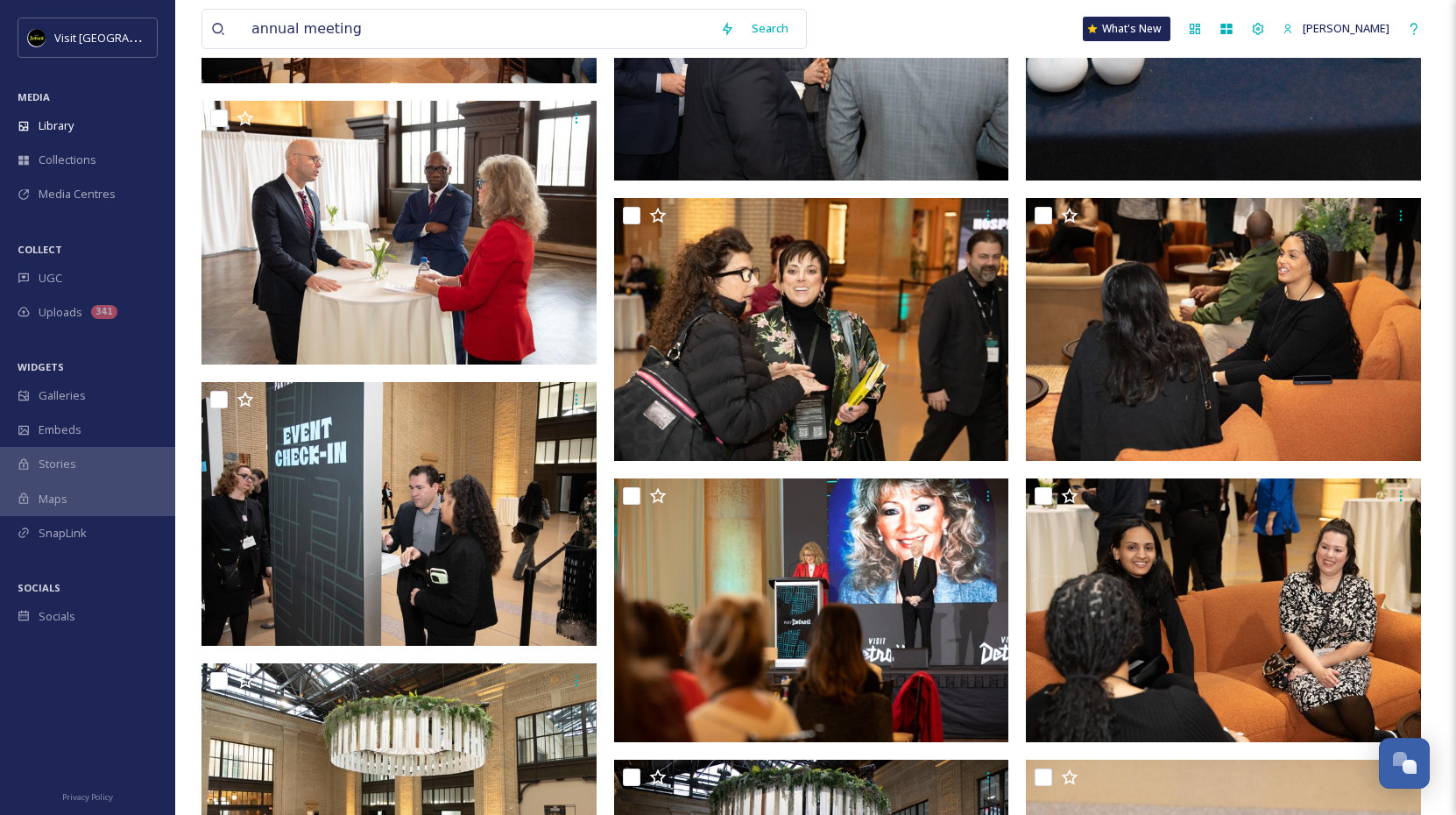
scroll to position [17589, 0]
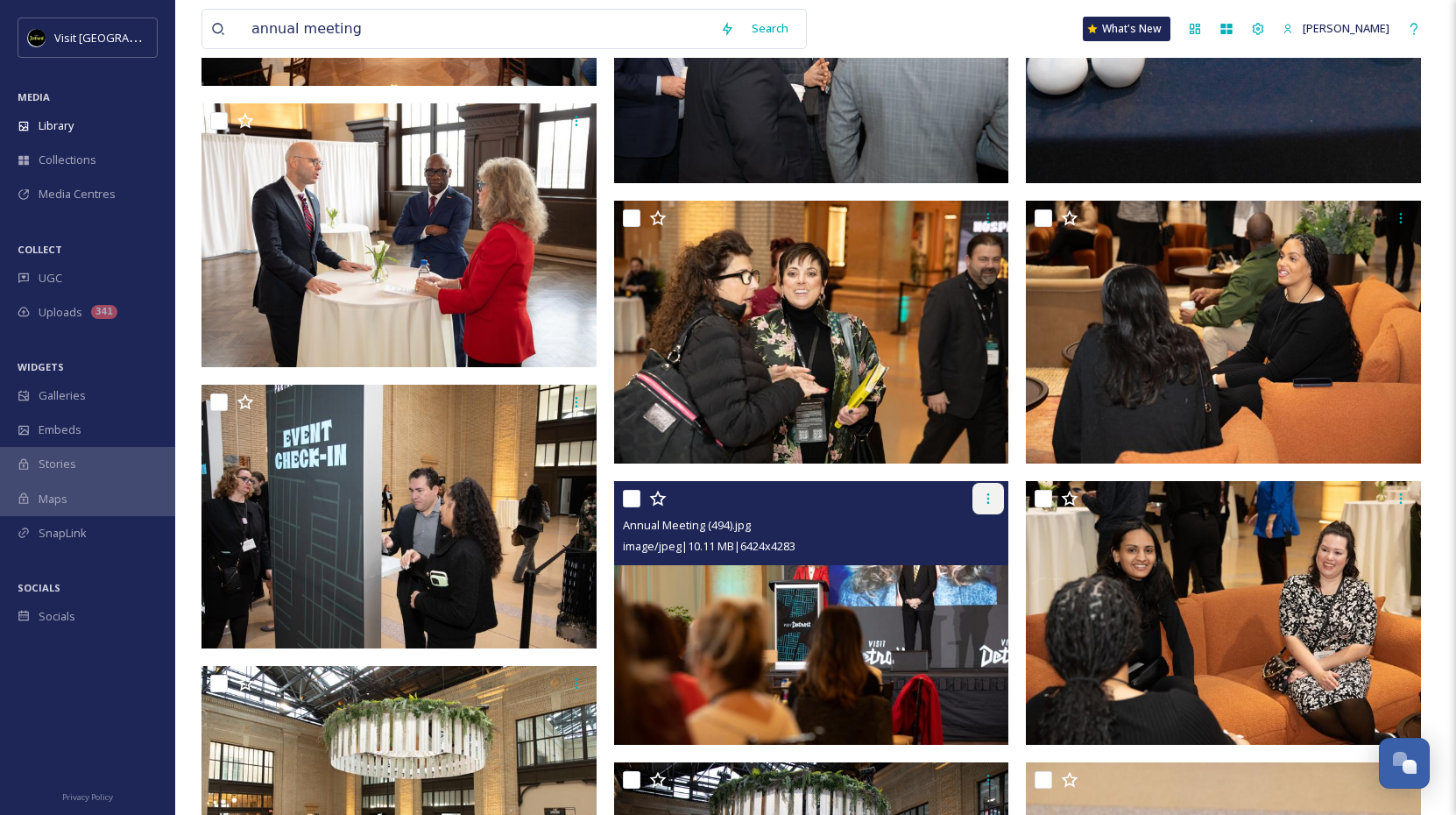
click at [988, 499] on icon at bounding box center [989, 498] width 3 height 11
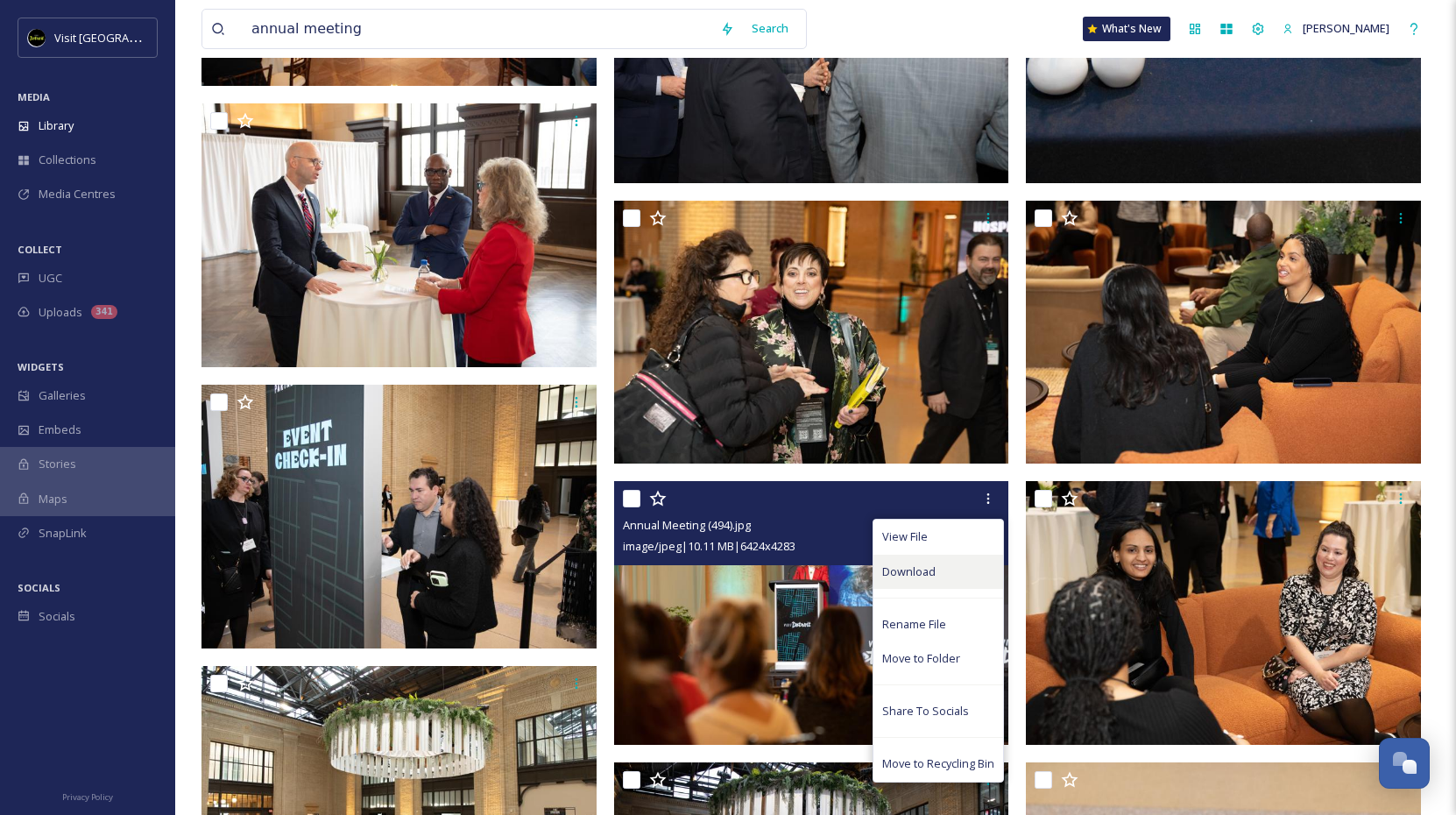
click at [899, 566] on span "Download" at bounding box center [910, 571] width 54 height 16
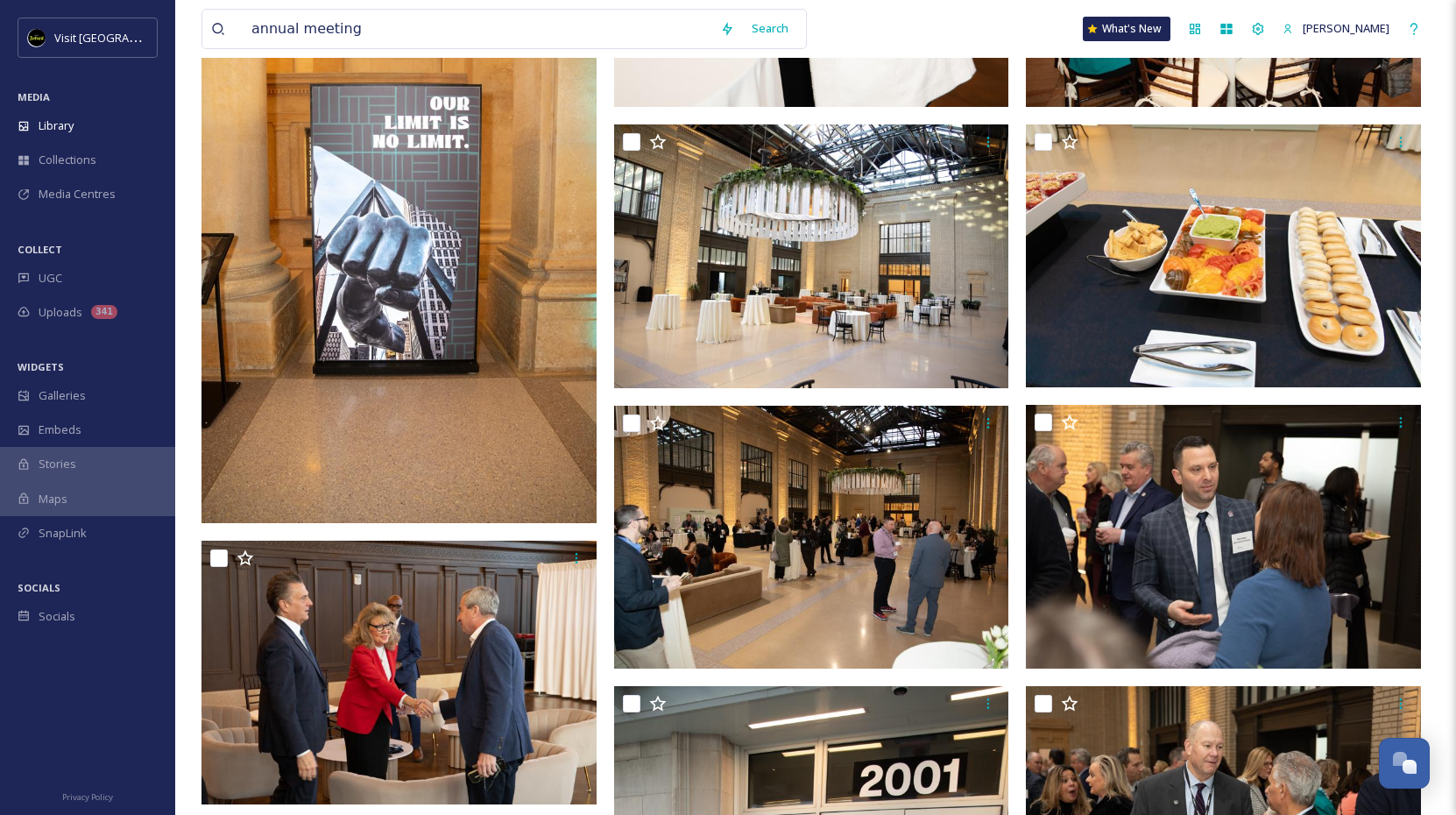
scroll to position [20958, 0]
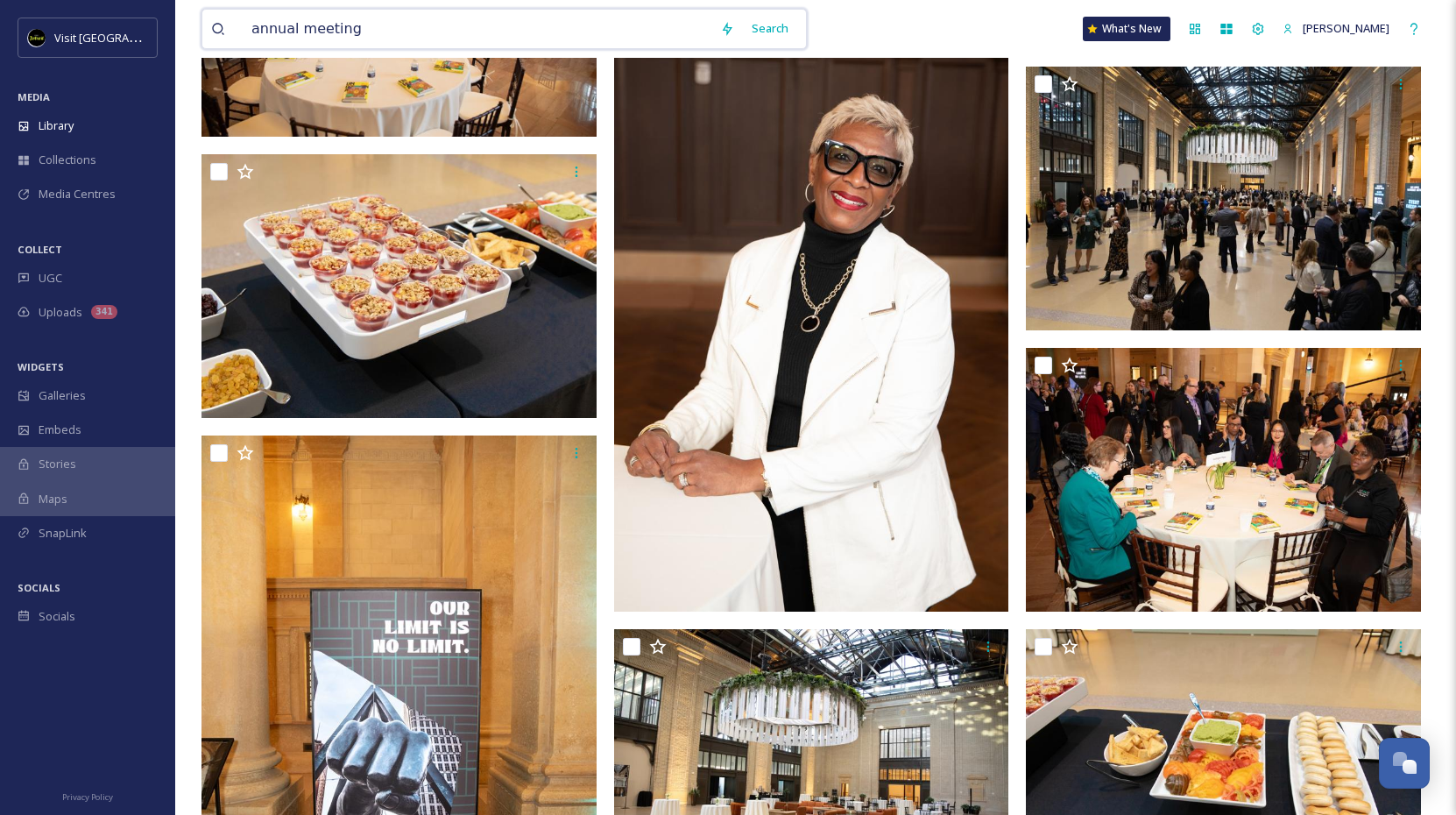
click at [378, 32] on input "annual meeting" at bounding box center [477, 29] width 469 height 38
click at [753, 32] on div "Search" at bounding box center [770, 29] width 54 height 34
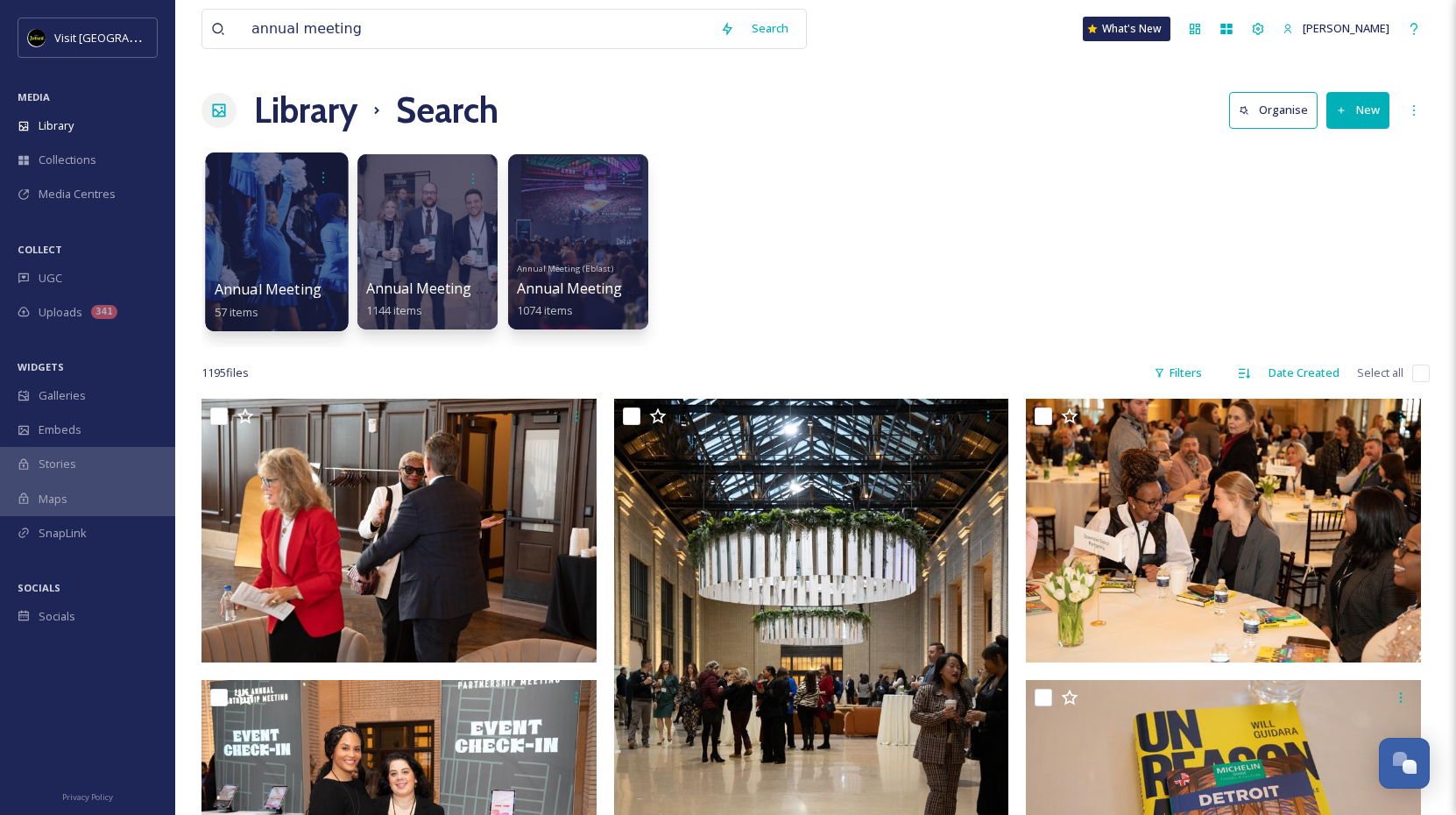
click at [287, 180] on div at bounding box center [277, 178] width 125 height 32
click at [293, 226] on div at bounding box center [276, 242] width 142 height 179
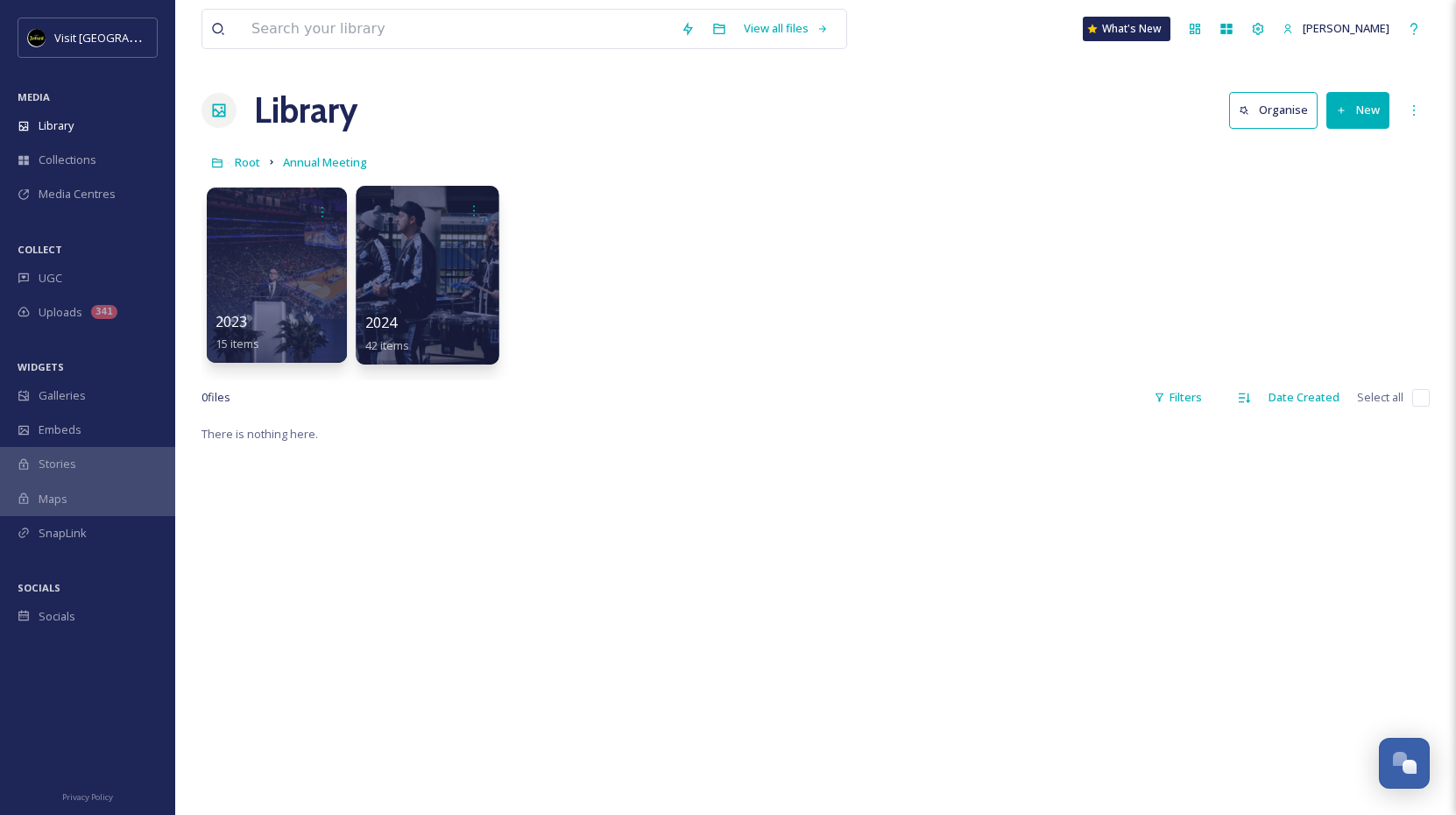
click at [417, 281] on div at bounding box center [426, 274] width 142 height 179
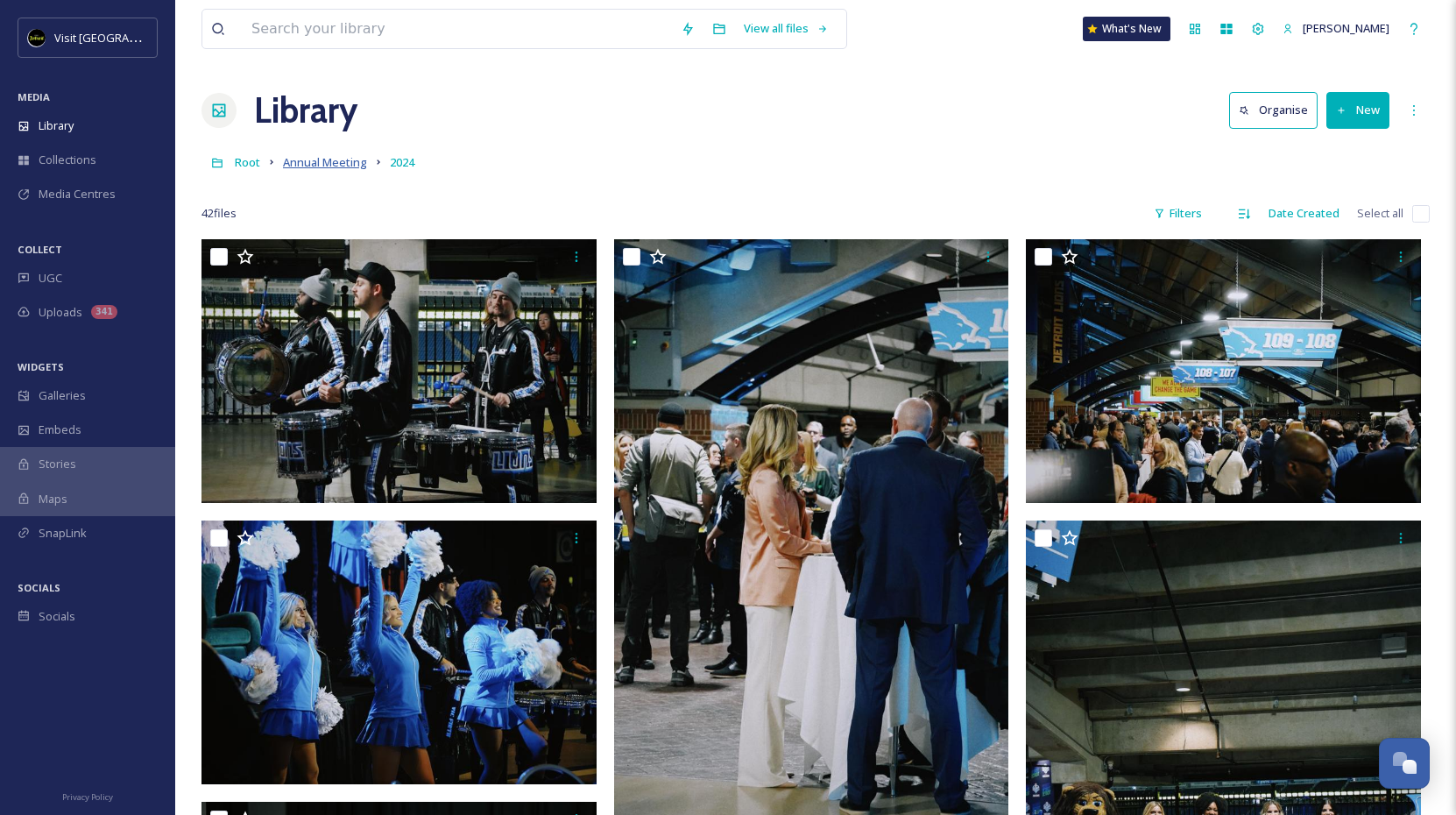
click at [330, 168] on span "Annual Meeting" at bounding box center [325, 161] width 84 height 16
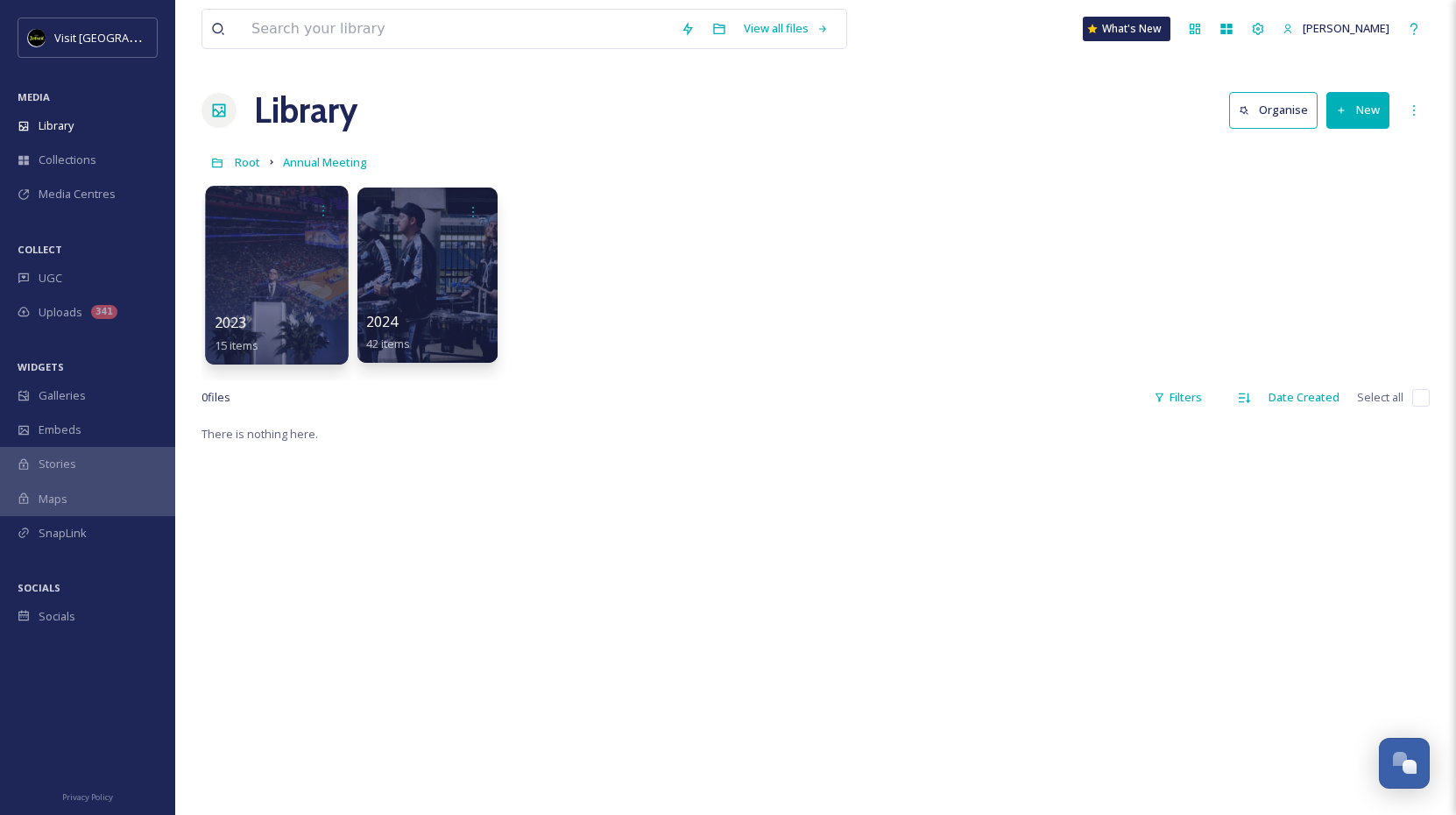
click at [287, 227] on div at bounding box center [276, 274] width 142 height 179
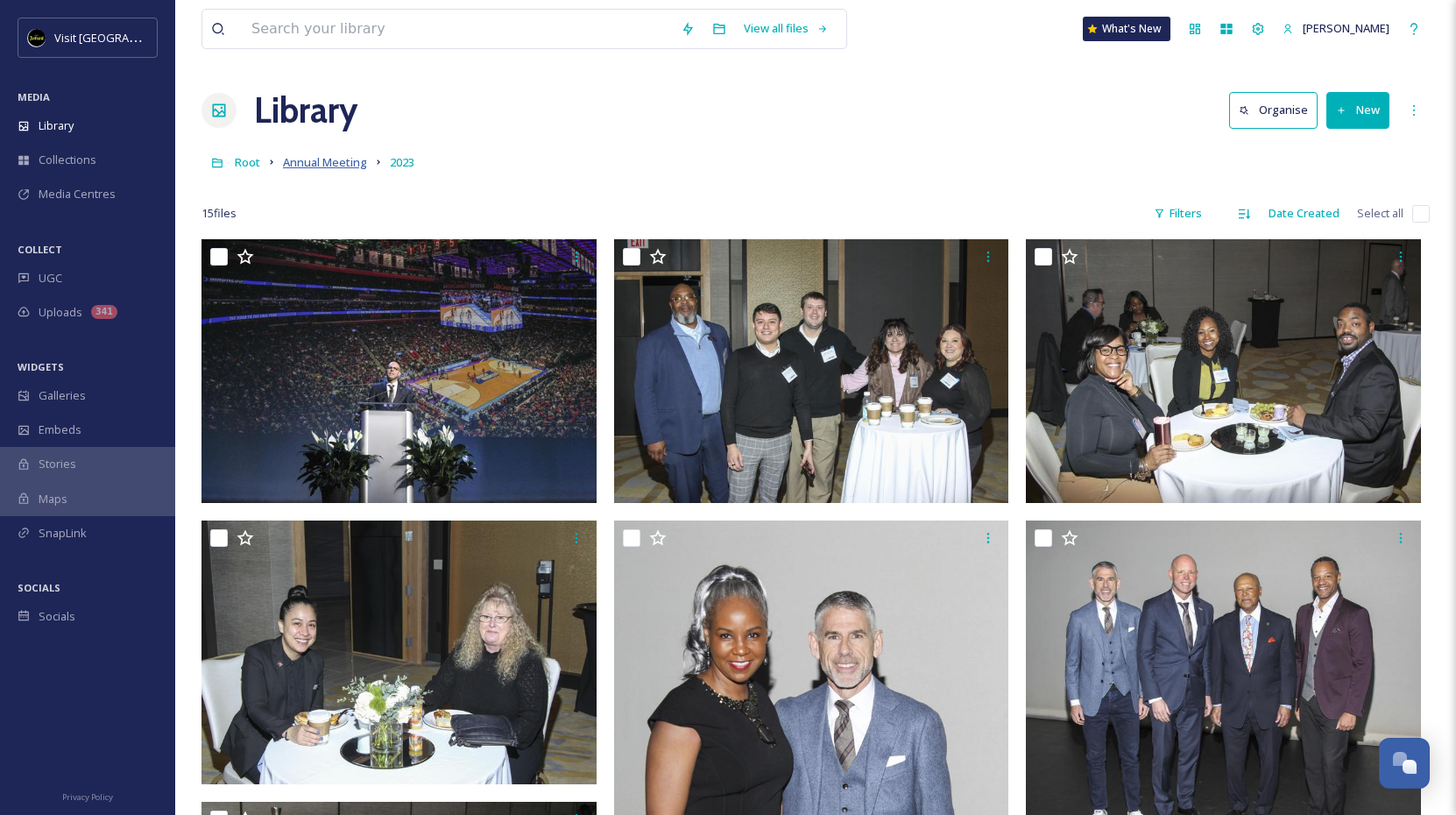
click at [301, 163] on span "Annual Meeting" at bounding box center [325, 161] width 84 height 16
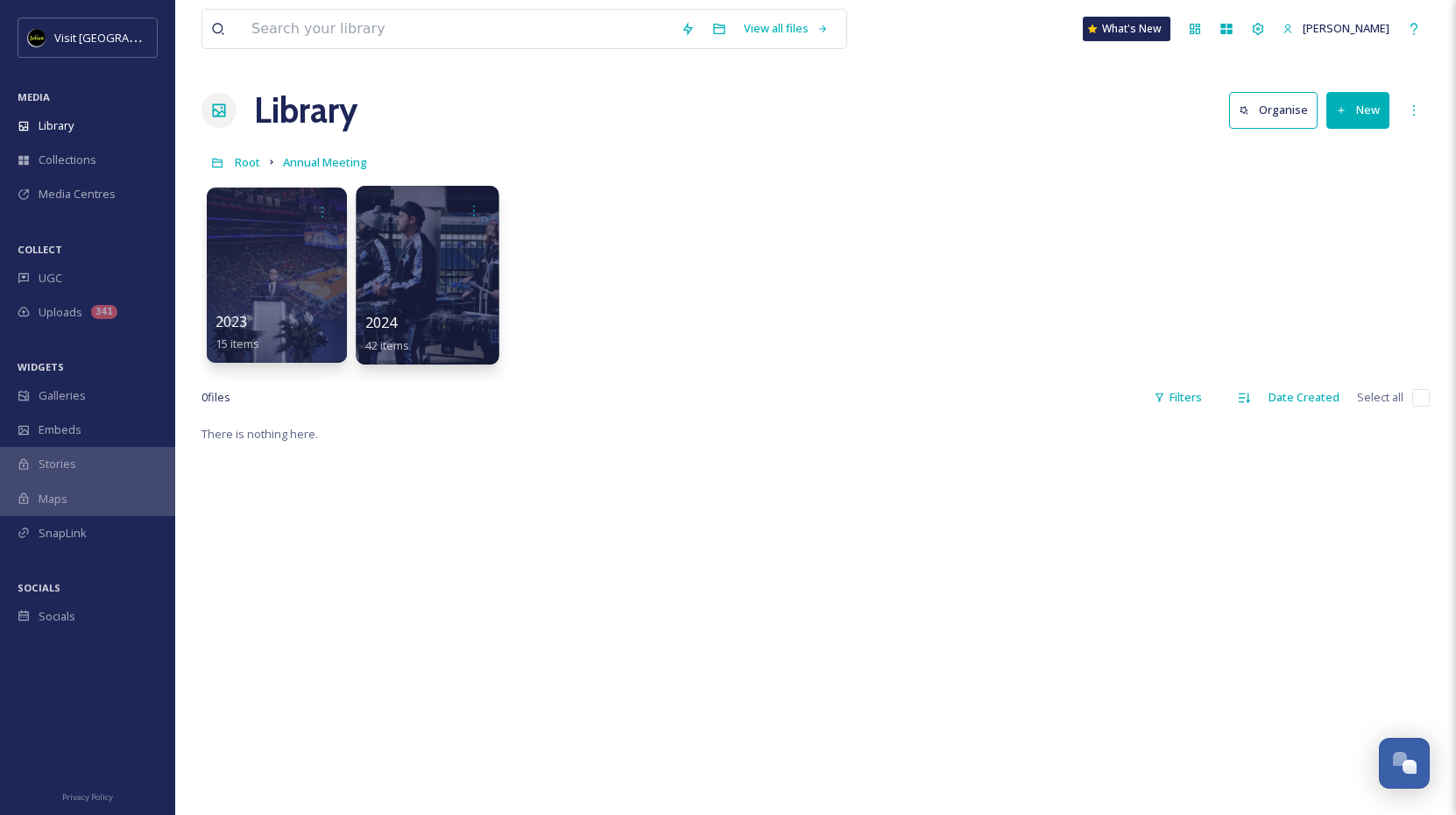
click at [432, 297] on div at bounding box center [426, 274] width 142 height 179
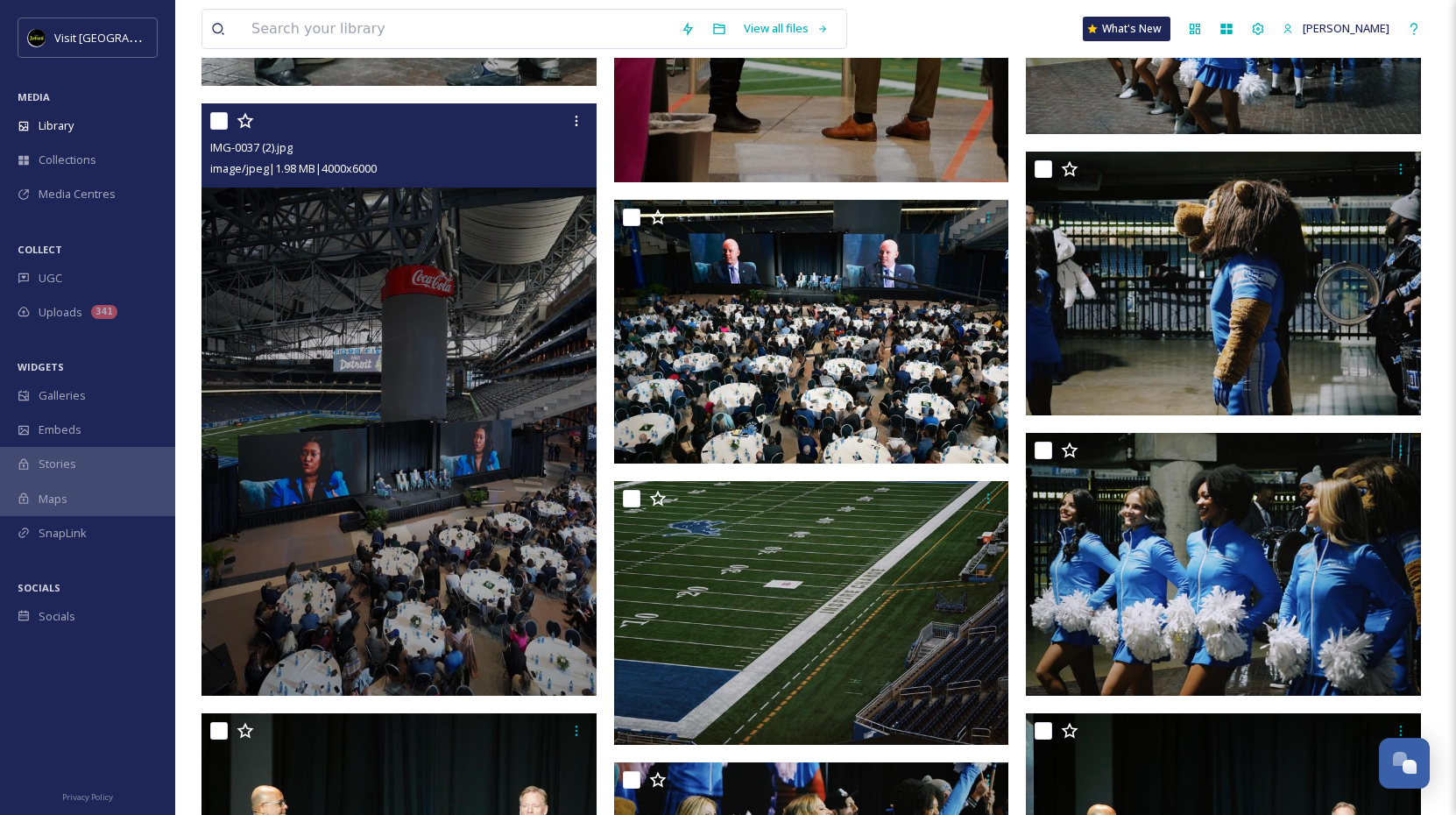
scroll to position [2140, 0]
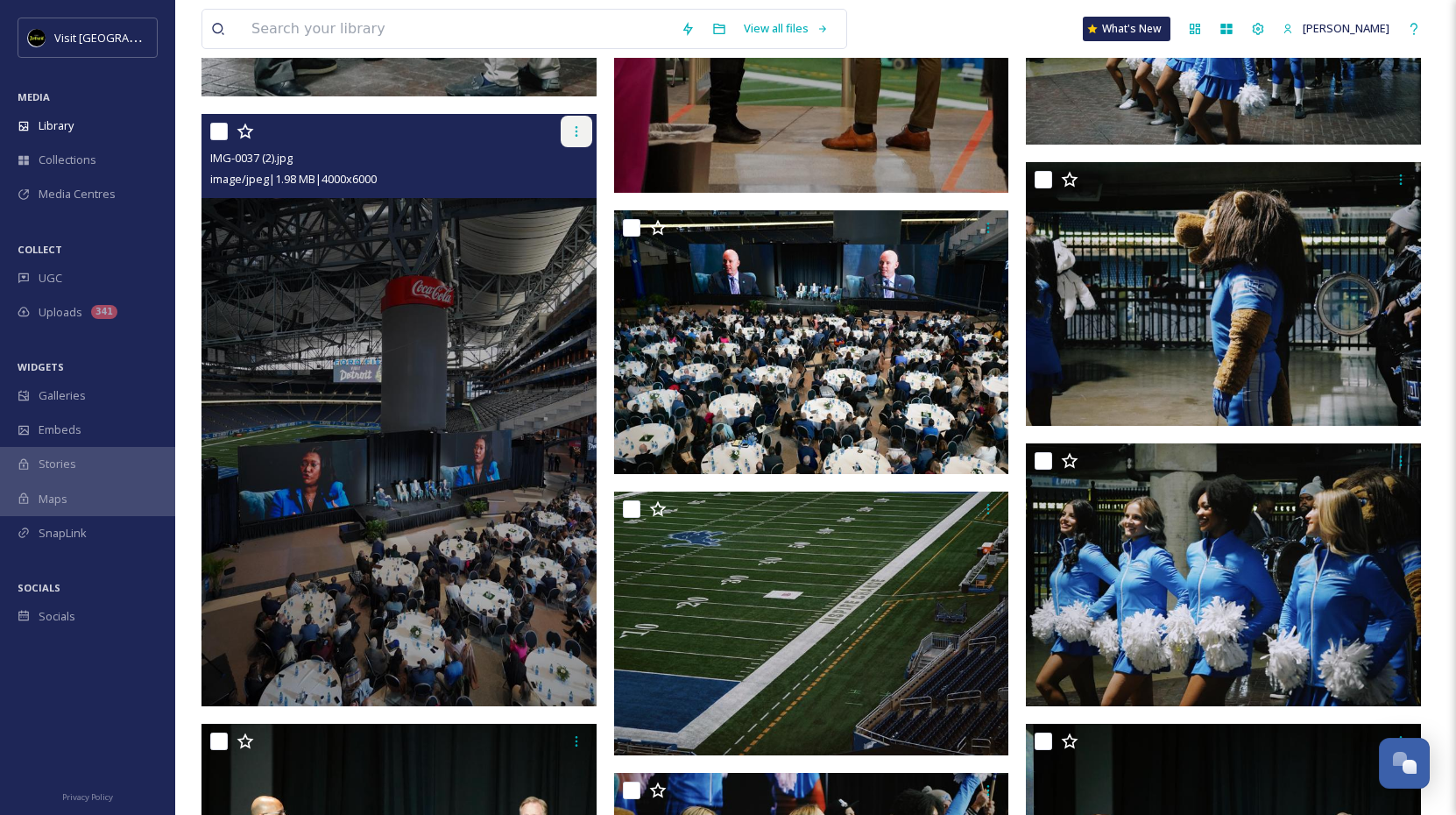
click at [580, 119] on div at bounding box center [576, 131] width 32 height 32
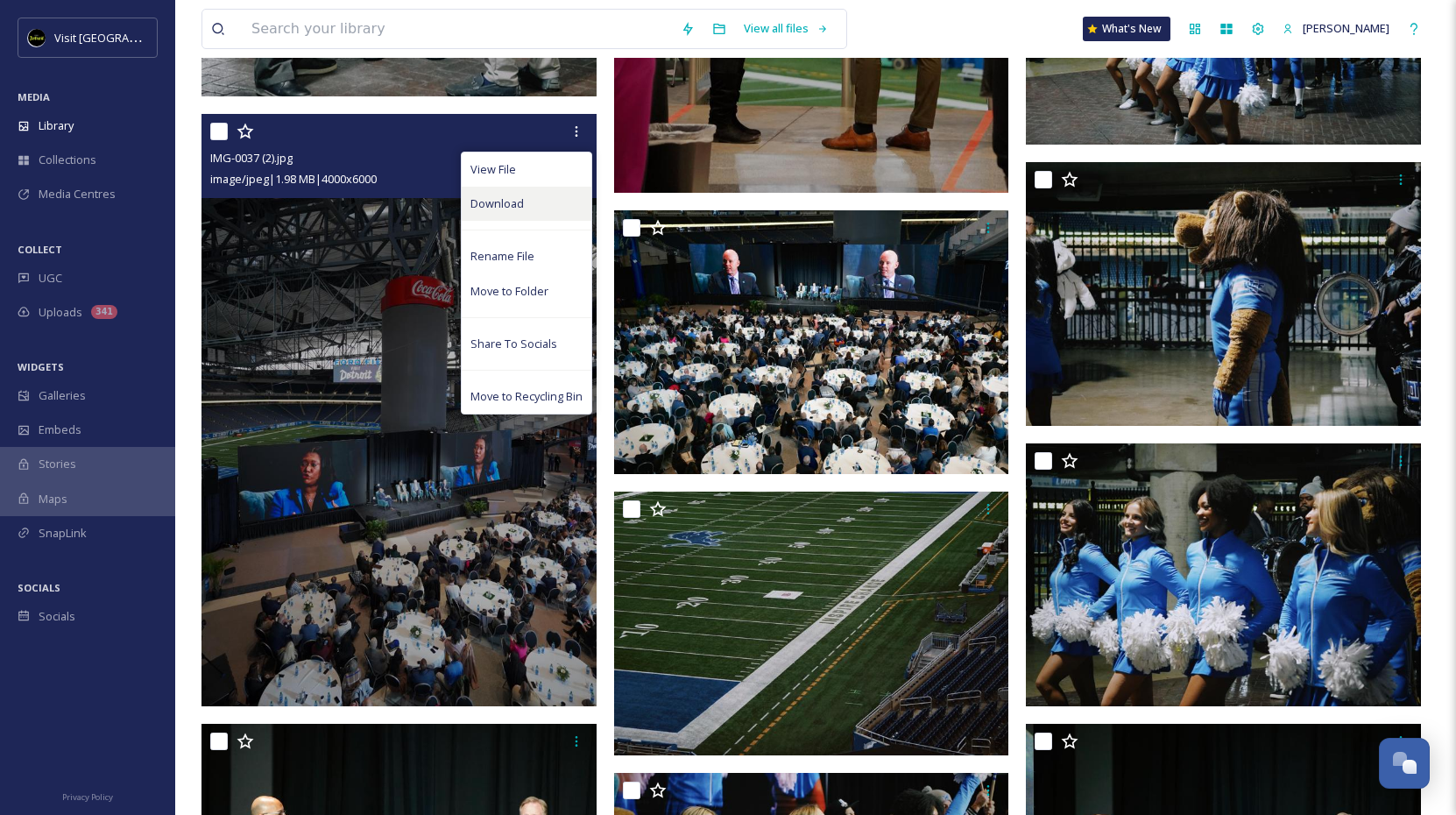
click at [487, 203] on span "Download" at bounding box center [497, 204] width 54 height 16
